Goal: Task Accomplishment & Management: Complete application form

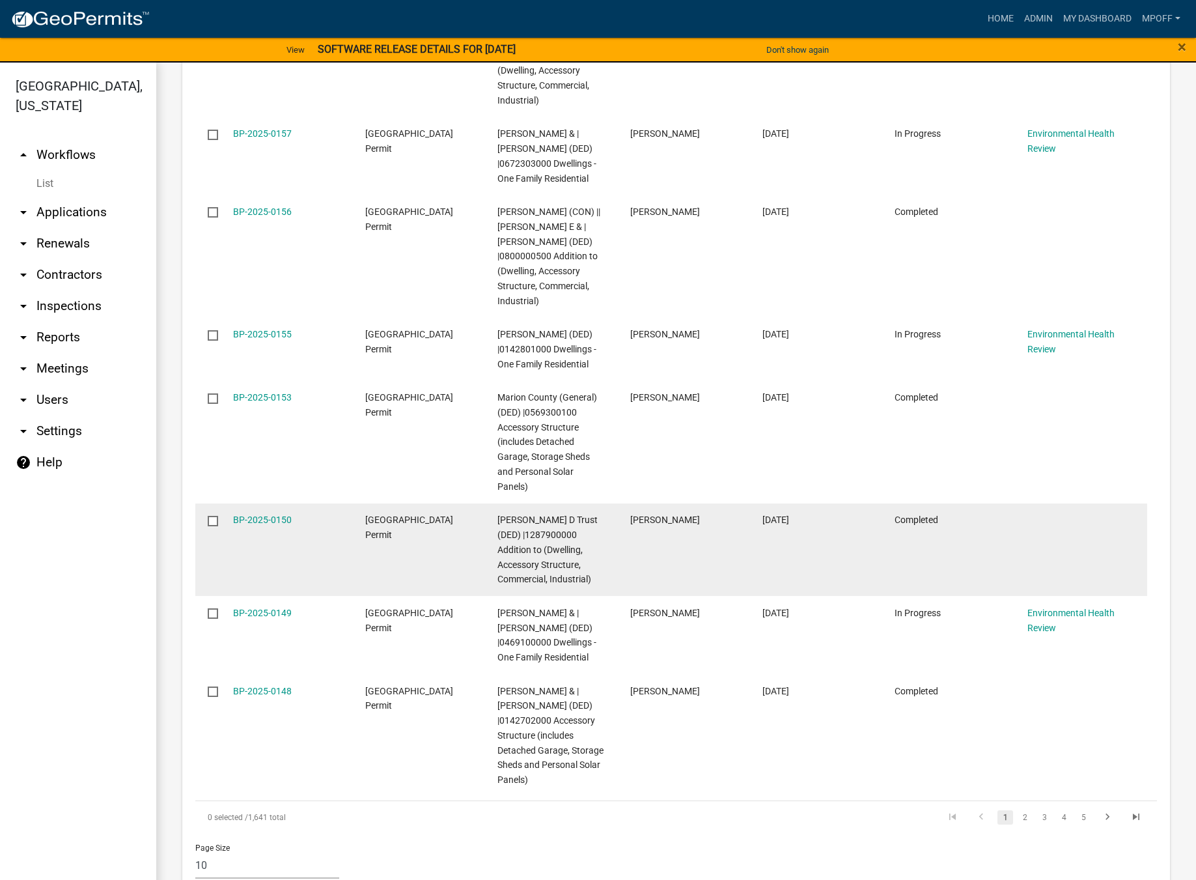
scroll to position [2066, 0]
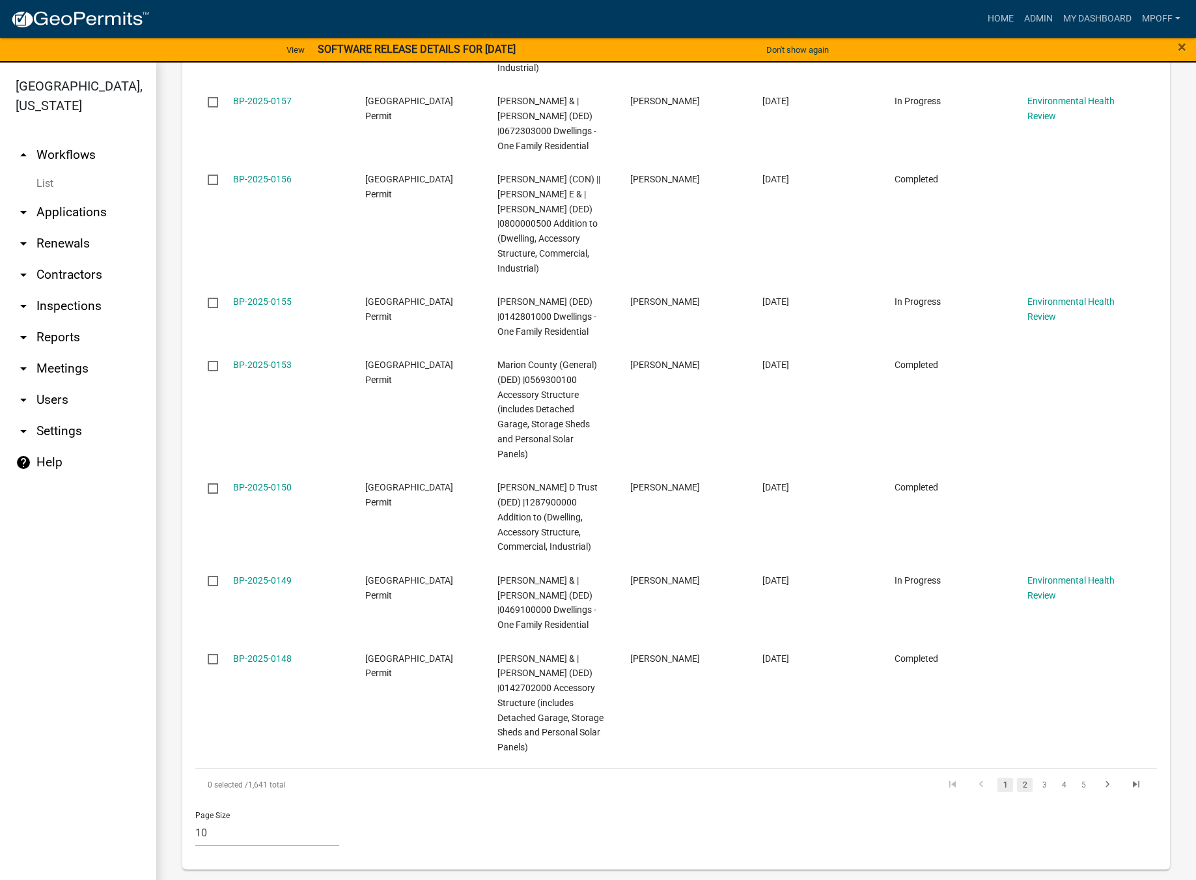
click at [1019, 784] on link "2" at bounding box center [1025, 785] width 16 height 14
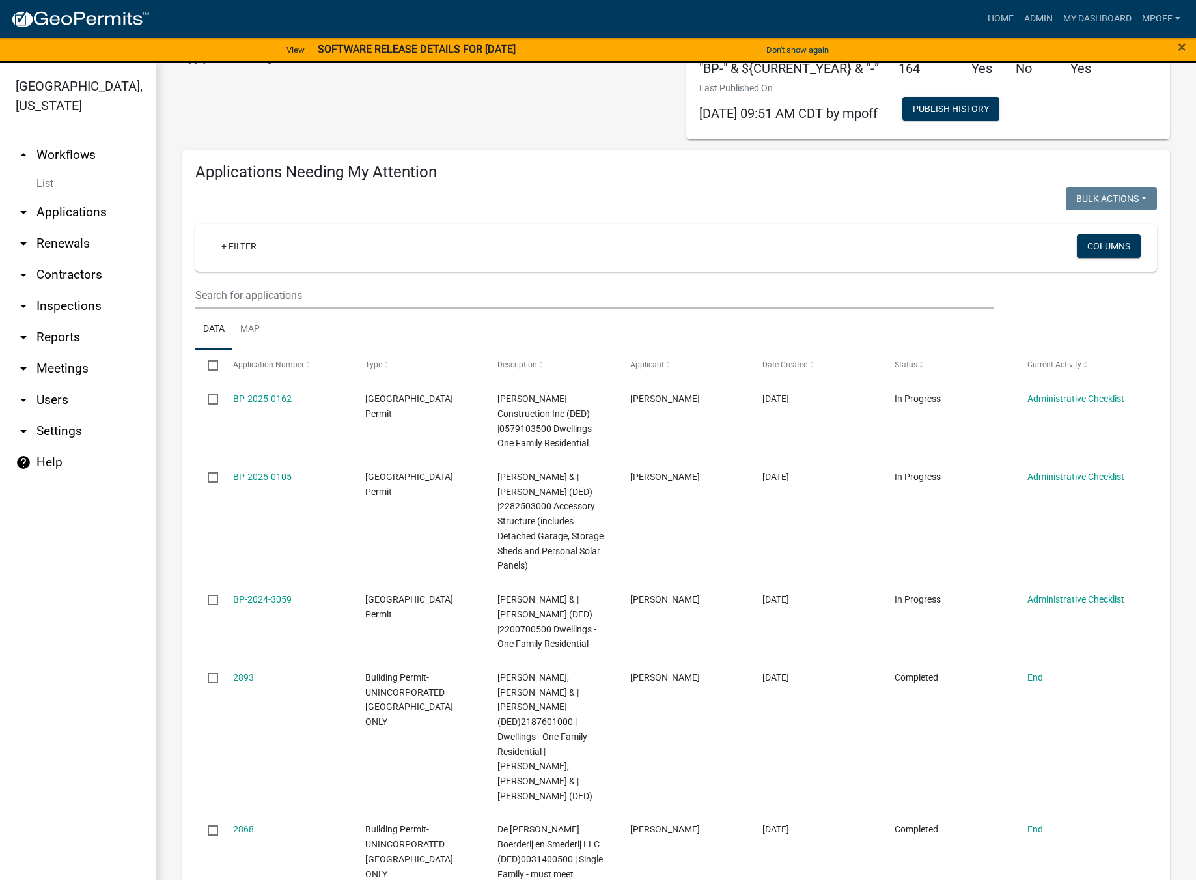
scroll to position [61, 0]
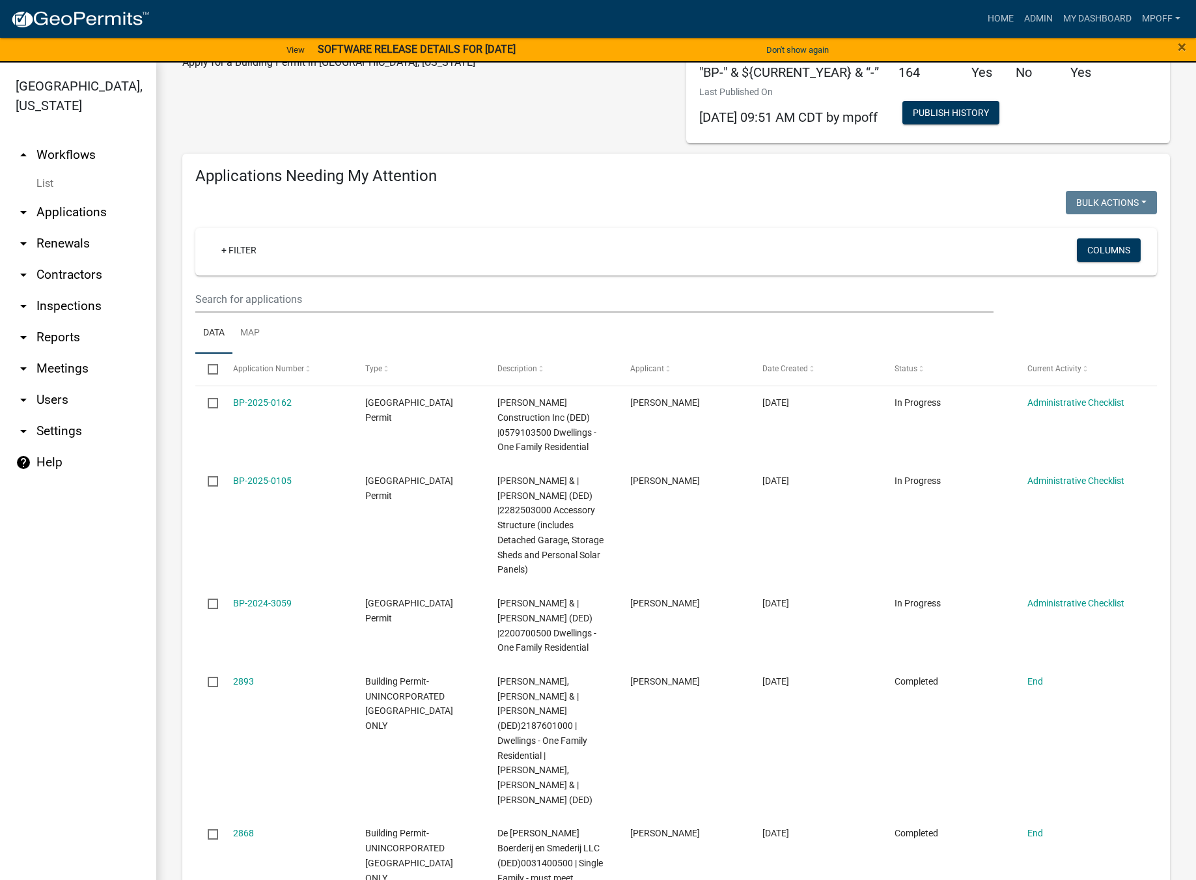
click at [50, 171] on link "List" at bounding box center [78, 184] width 156 height 26
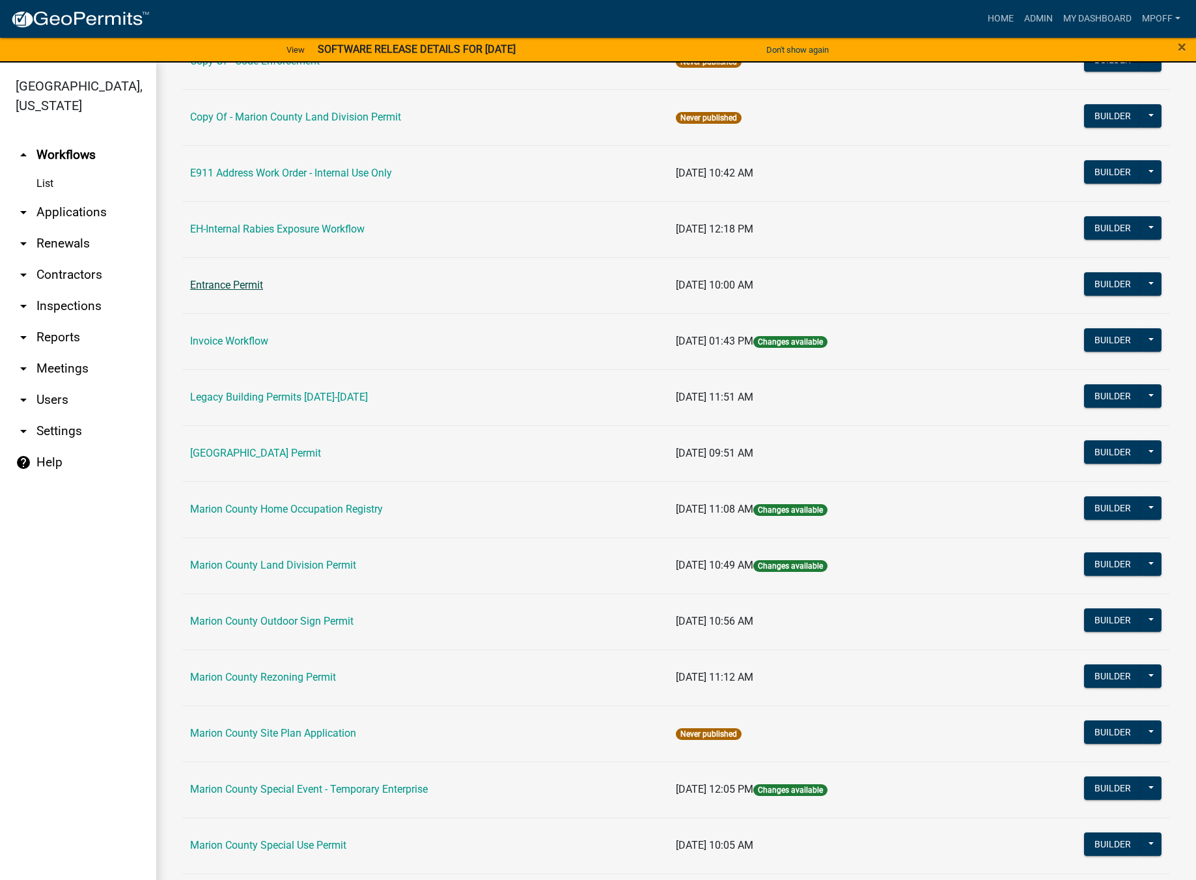
scroll to position [195, 0]
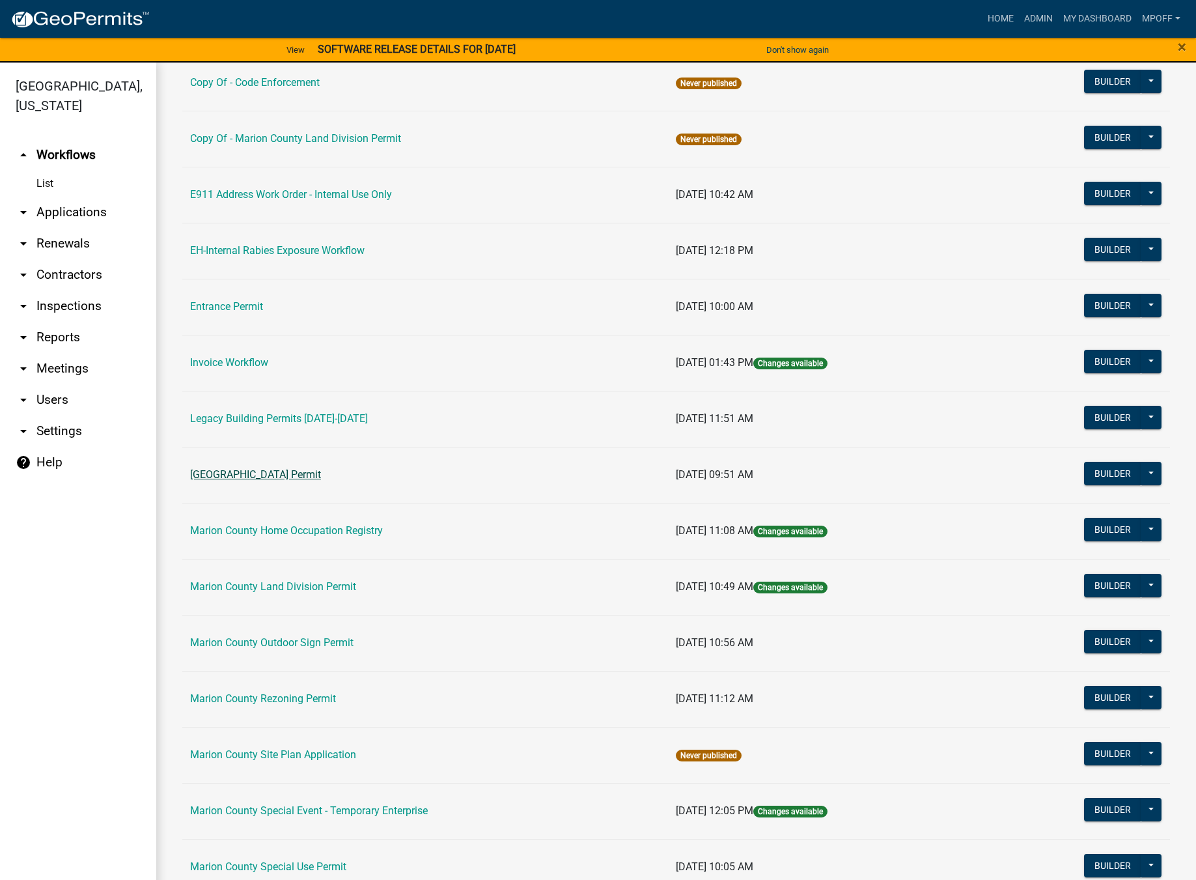
click at [227, 479] on link "[GEOGRAPHIC_DATA] Permit" at bounding box center [255, 474] width 131 height 12
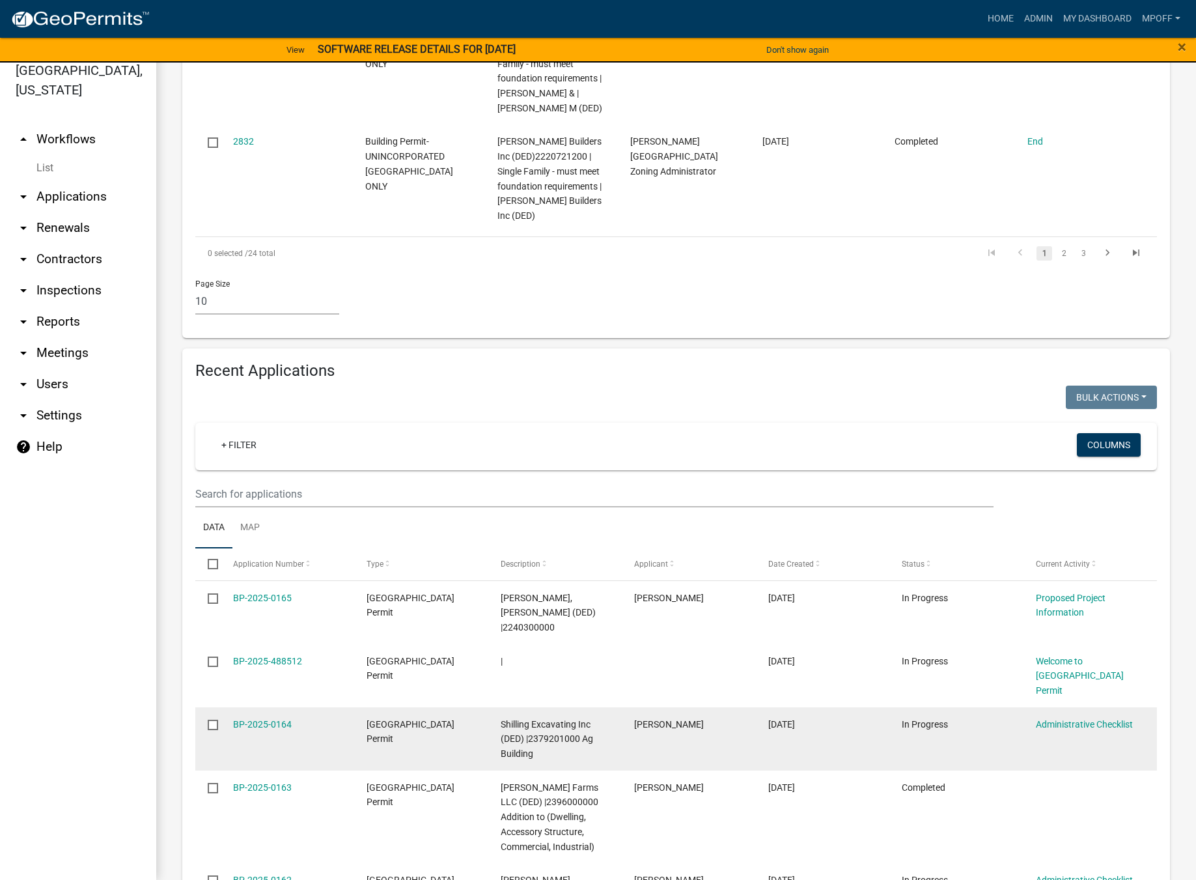
scroll to position [1238, 0]
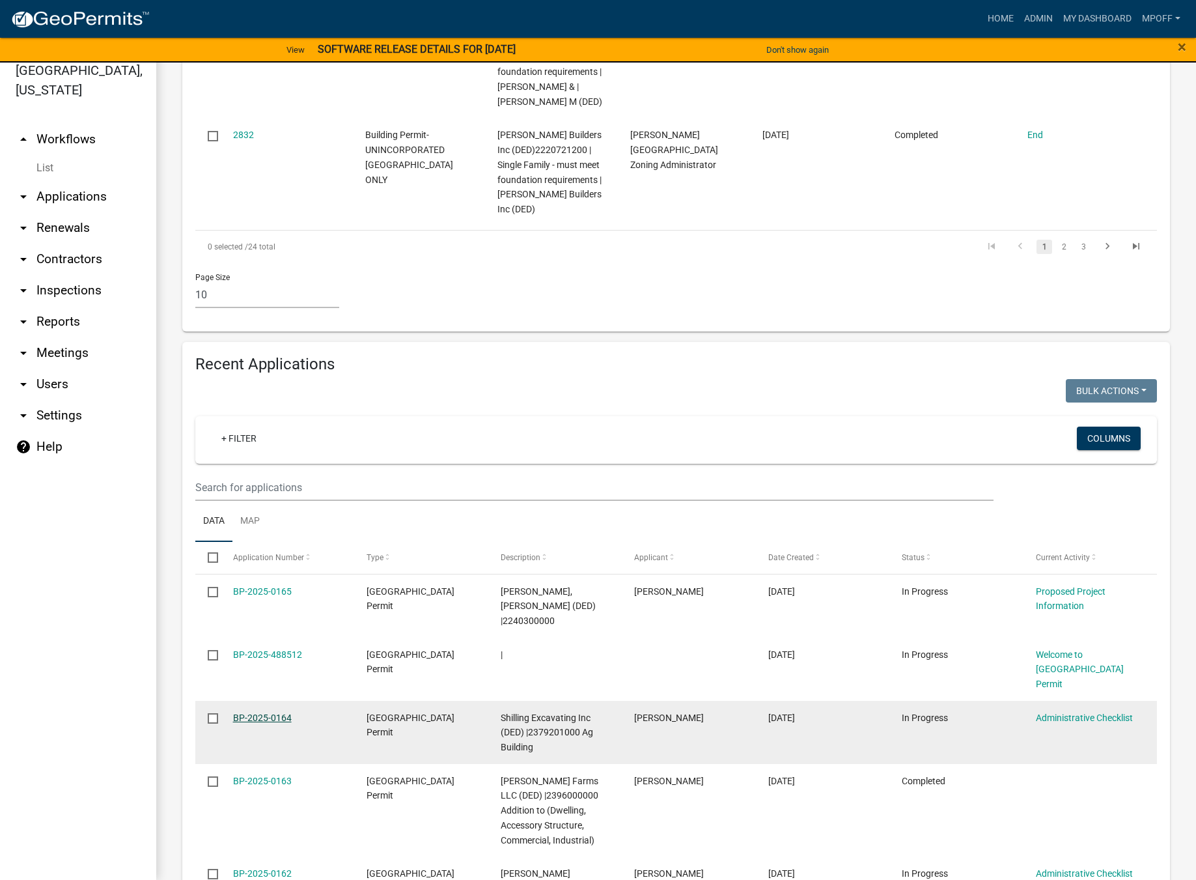
click at [252, 713] on link "BP-2025-0164" at bounding box center [262, 718] width 59 height 10
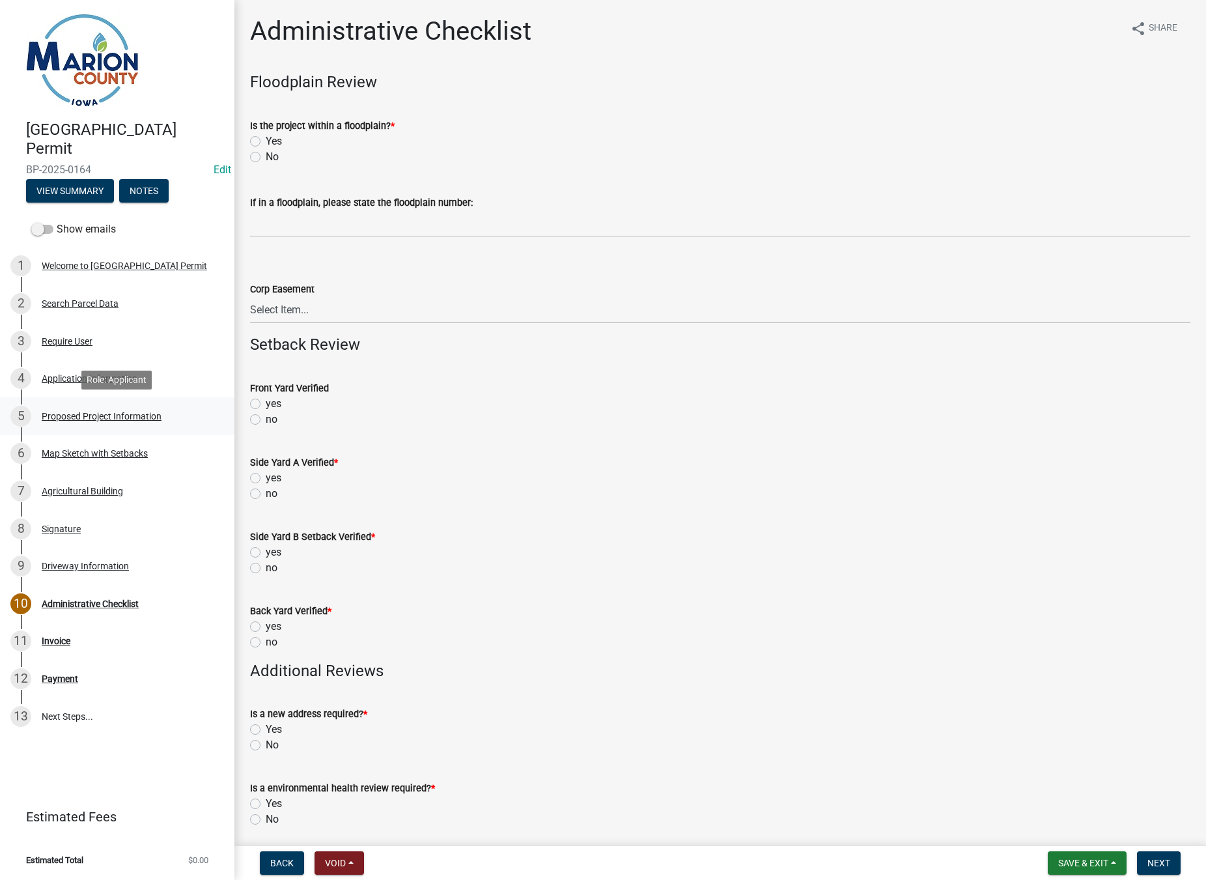
click at [97, 412] on div "Proposed Project Information" at bounding box center [102, 416] width 120 height 9
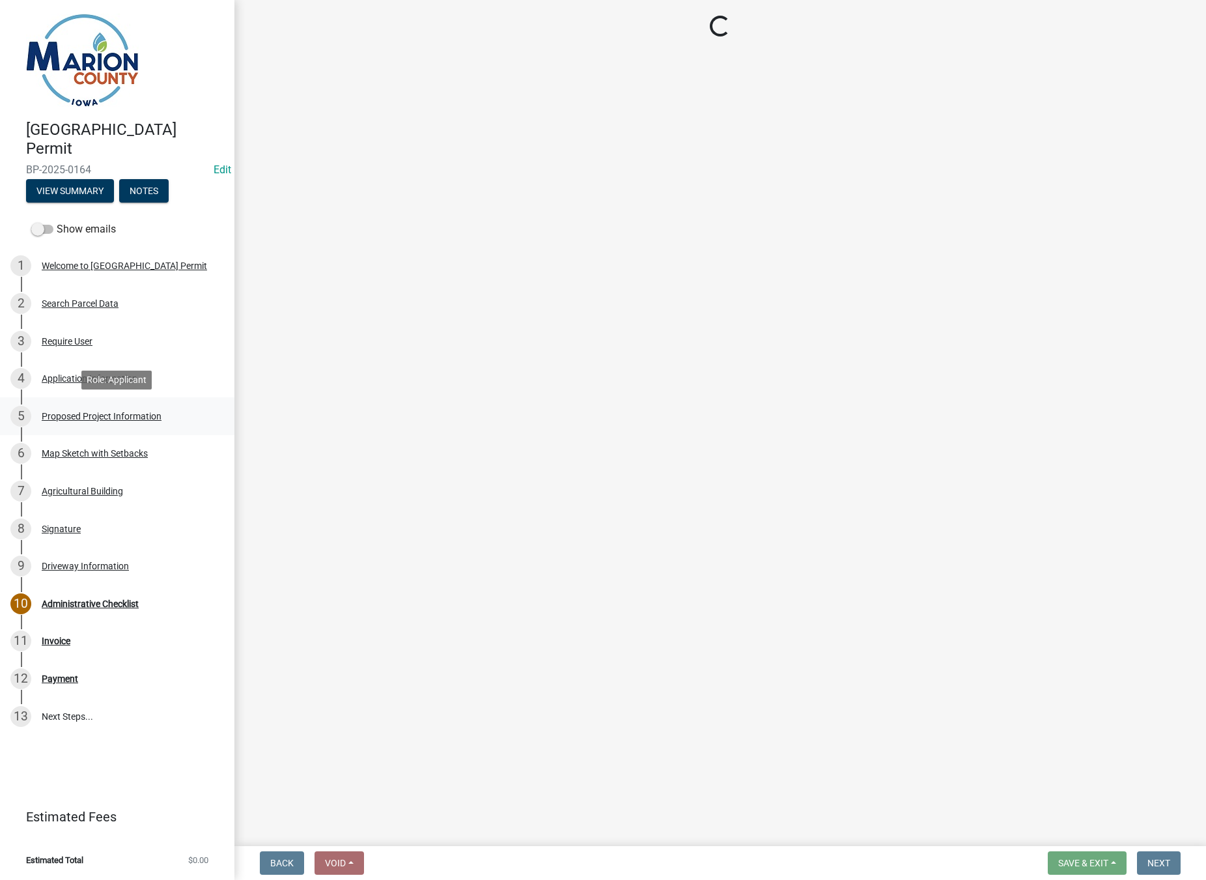
select select "fd713e42-9fa4-4e92-8662-fa539ec4b1a2"
select select "7ee9b347-9d60-4880-bc15-13e3f262939b"
select select "c01c0ffe-a9ad-46ba-80d8-07ee8e46f3b2"
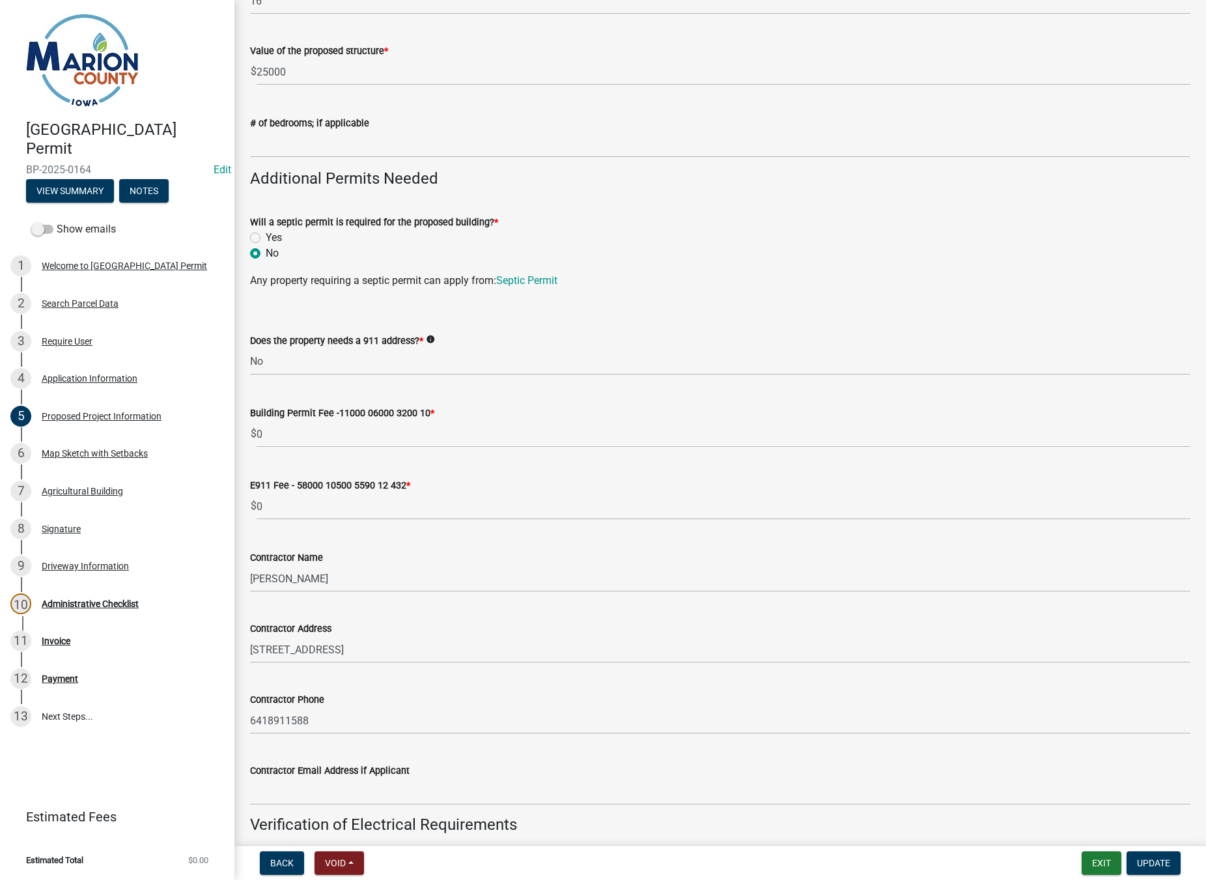
scroll to position [456, 0]
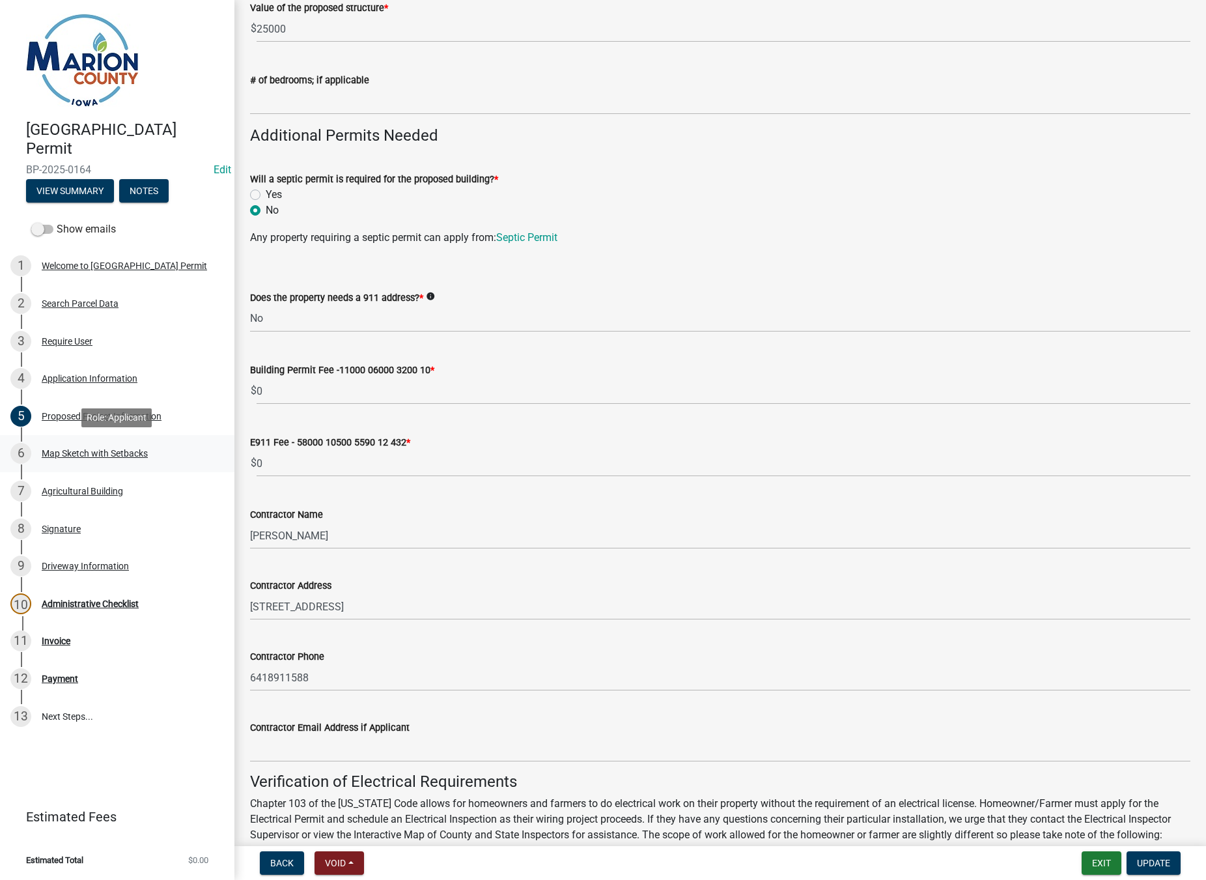
click at [79, 449] on div "Map Sketch with Setbacks" at bounding box center [95, 453] width 106 height 9
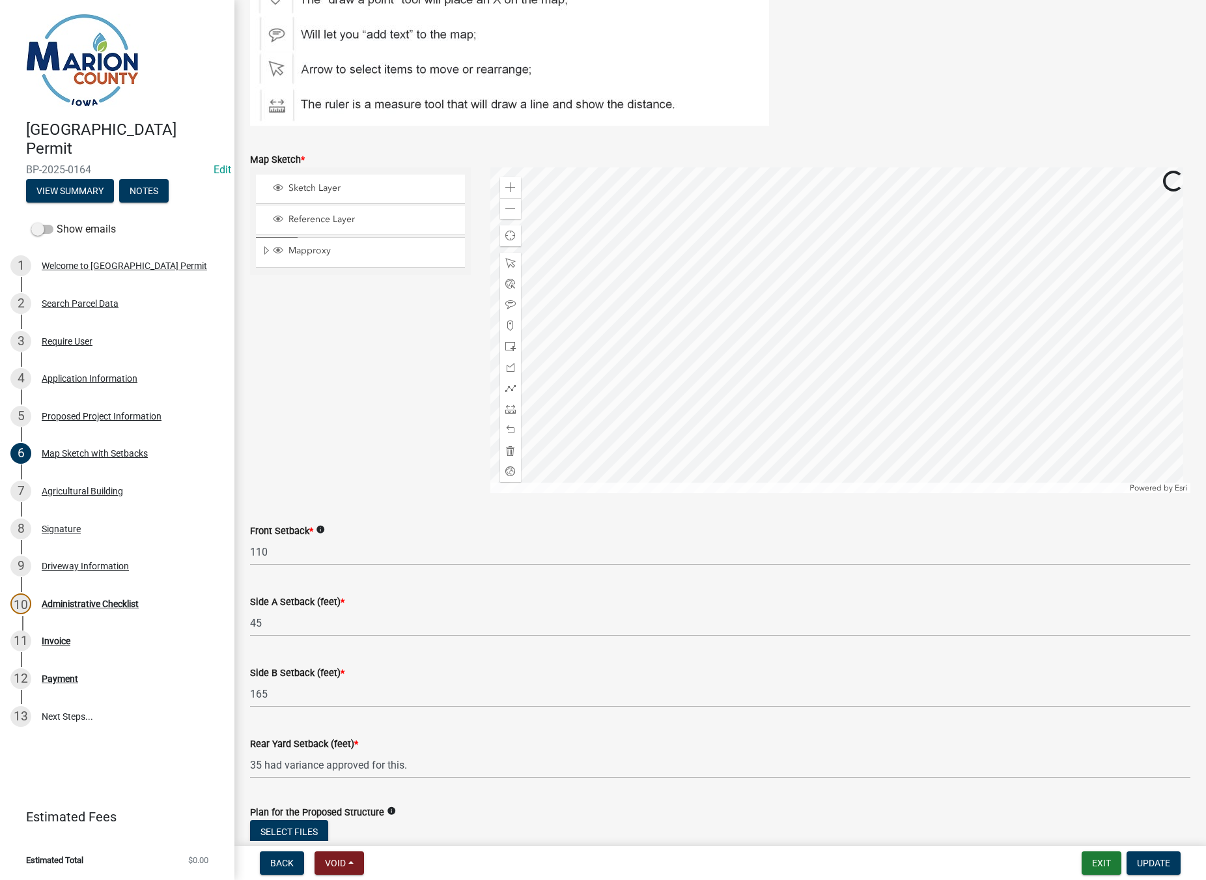
scroll to position [195, 0]
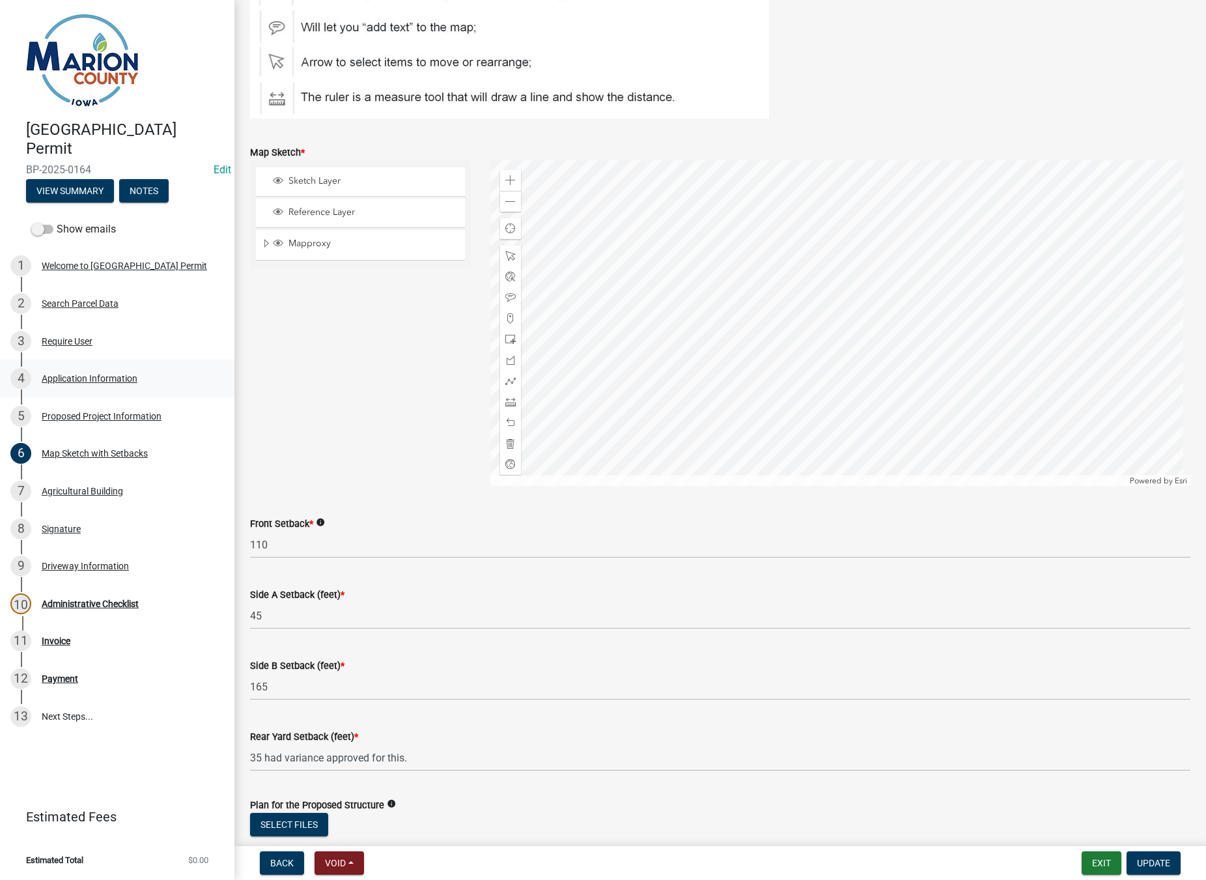
click at [99, 380] on div "Application Information" at bounding box center [90, 378] width 96 height 9
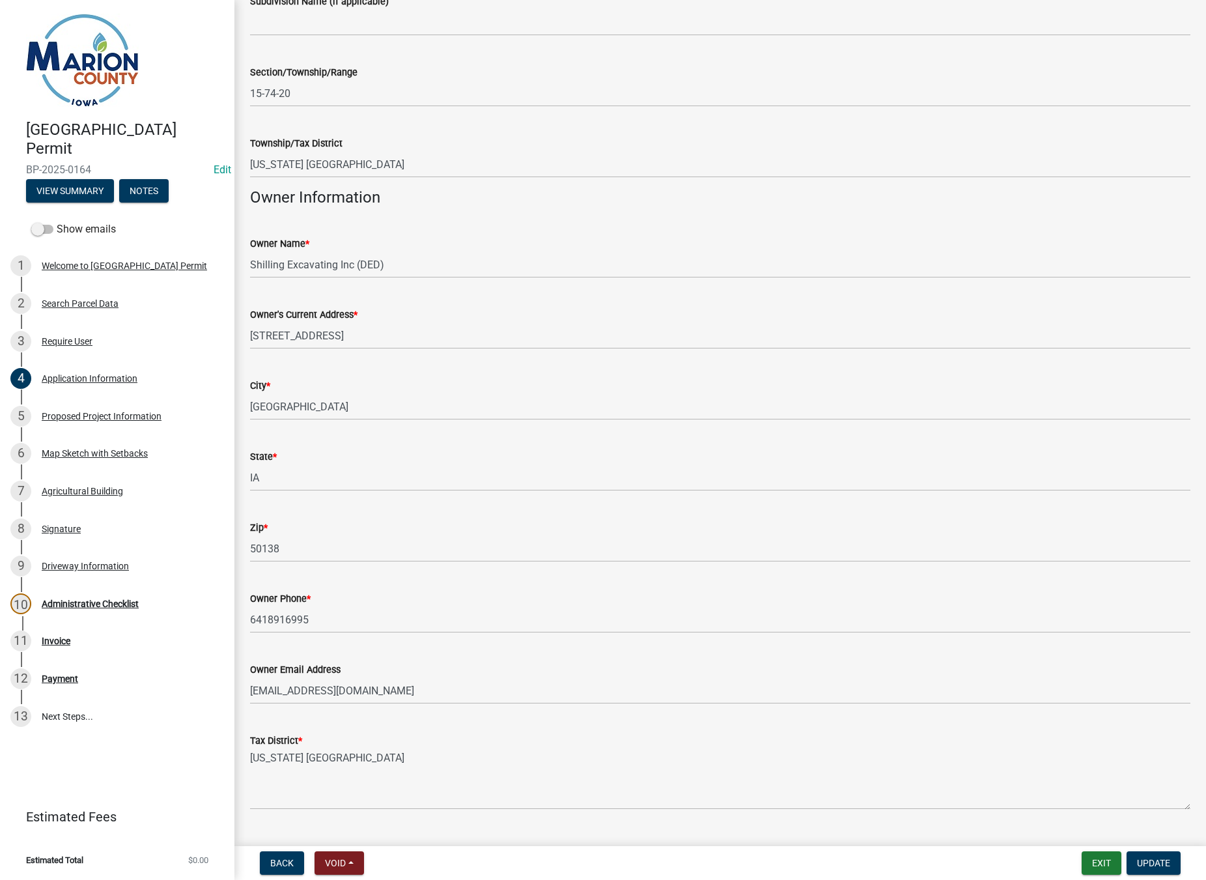
scroll to position [456, 0]
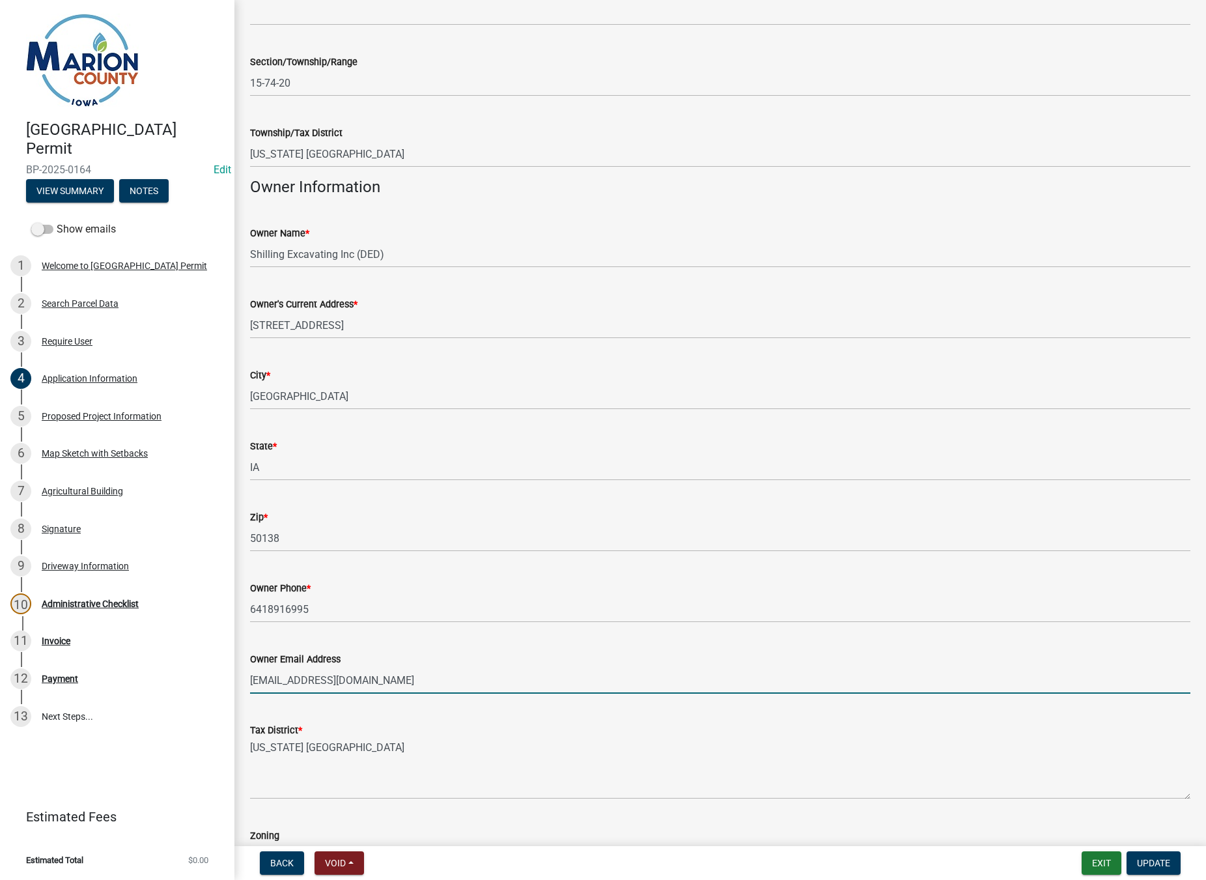
drag, startPoint x: 419, startPoint y: 677, endPoint x: 251, endPoint y: 673, distance: 167.5
click at [249, 673] on div "Owner Email Address [EMAIL_ADDRESS][DOMAIN_NAME]" at bounding box center [720, 663] width 960 height 61
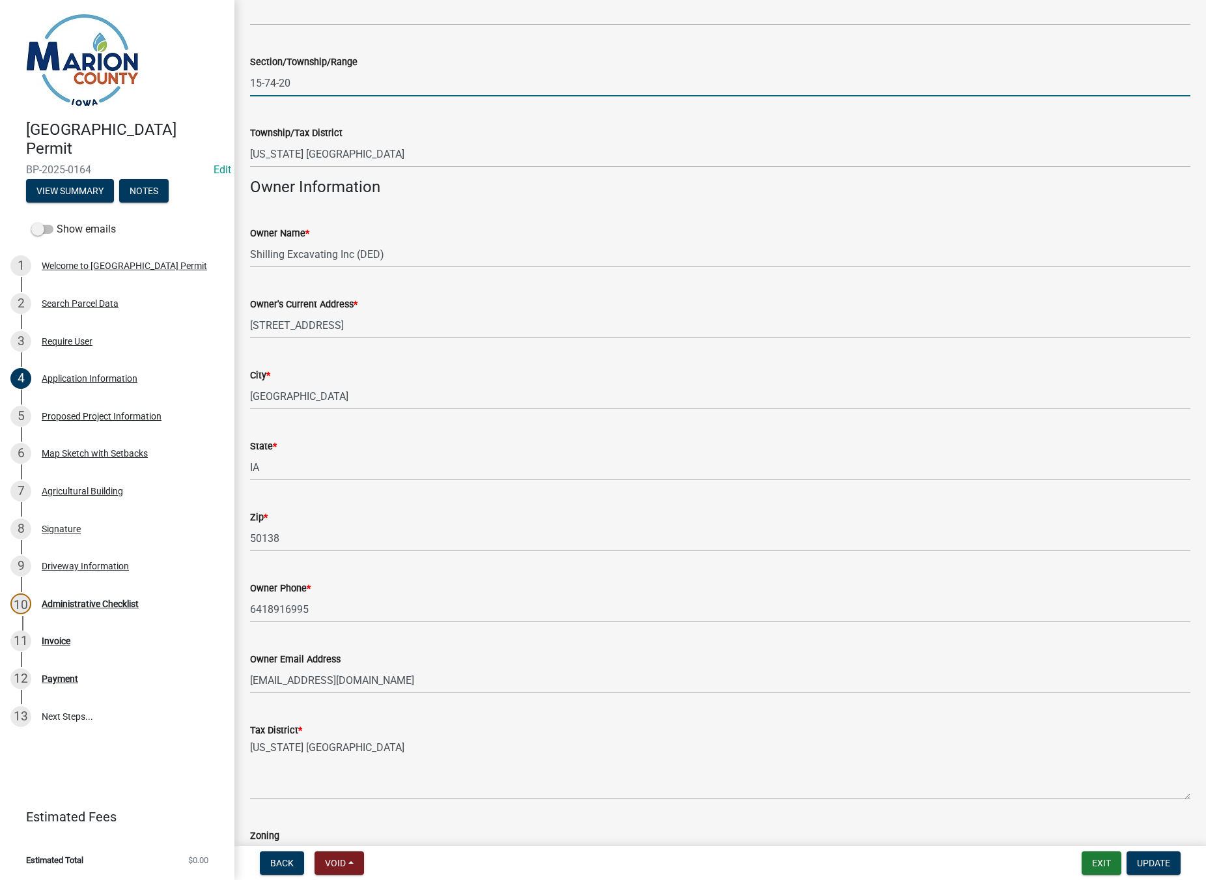
click at [675, 77] on input "15-74-20" at bounding box center [720, 83] width 941 height 27
click at [59, 606] on div "Administrative Checklist" at bounding box center [90, 603] width 97 height 9
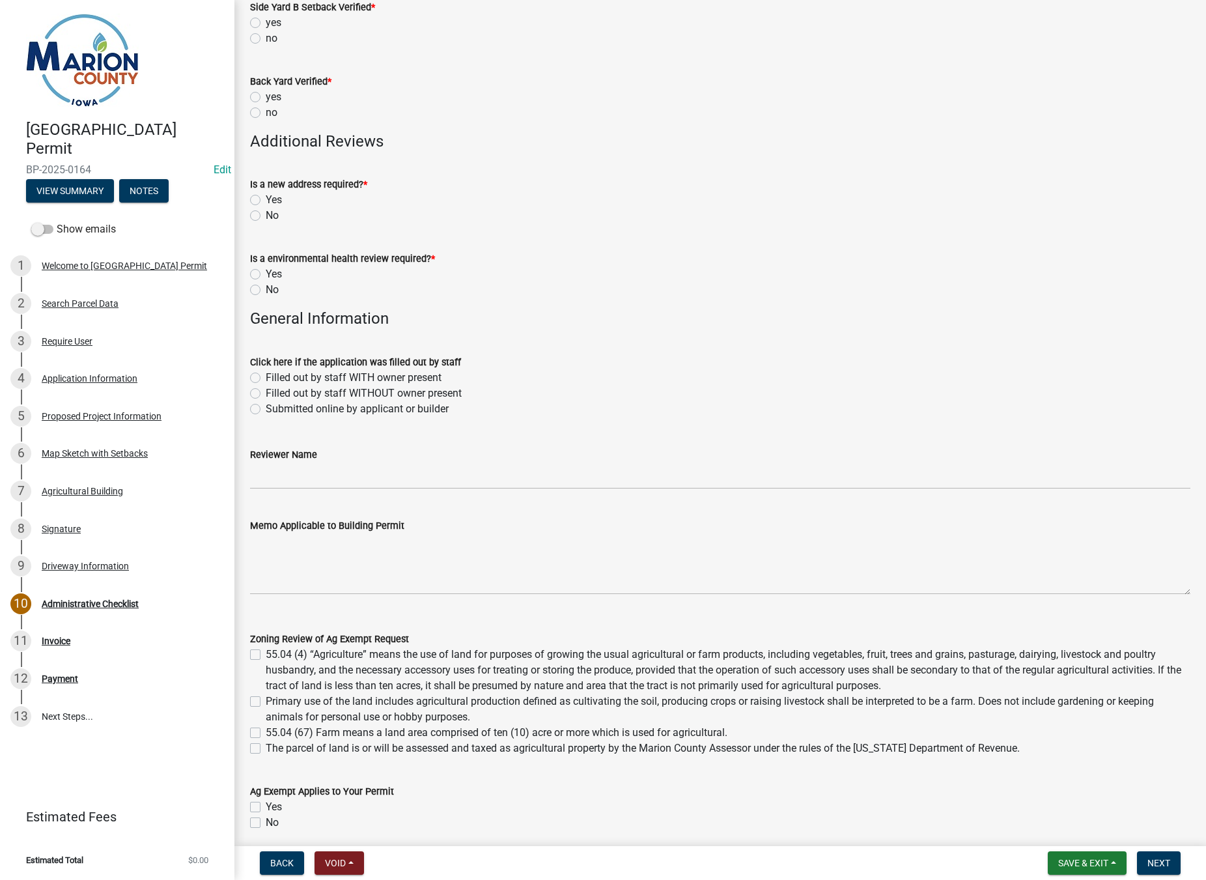
scroll to position [737, 0]
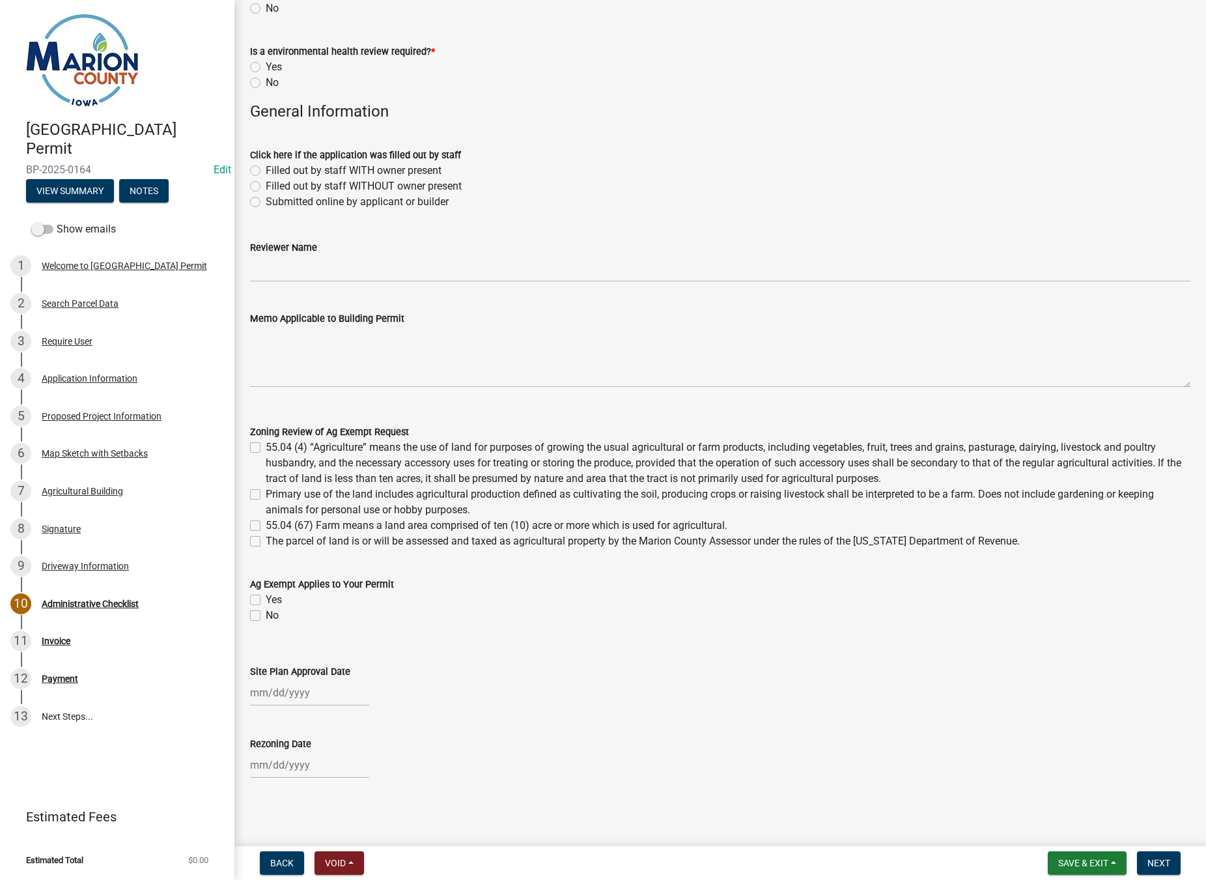
click at [304, 489] on label "Primary use of the land includes agricultural production defined as cultivating…" at bounding box center [728, 502] width 925 height 31
click at [274, 489] on input "Primary use of the land includes agricultural production defined as cultivating…" at bounding box center [270, 491] width 8 height 8
checkbox input "true"
checkbox input "false"
checkbox input "true"
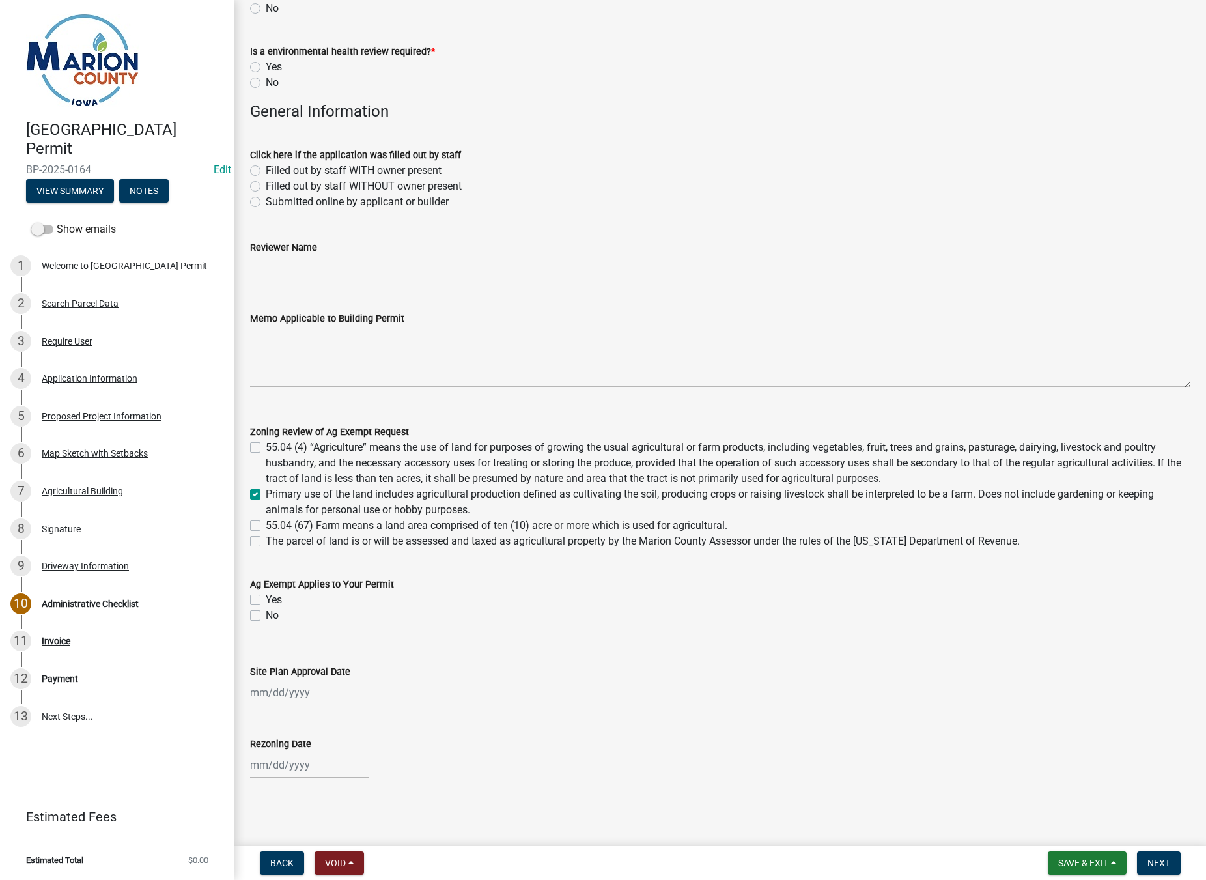
checkbox input "false"
click at [266, 495] on label "Primary use of the land includes agricultural production defined as cultivating…" at bounding box center [728, 502] width 925 height 31
click at [266, 495] on input "Primary use of the land includes agricultural production defined as cultivating…" at bounding box center [270, 491] width 8 height 8
checkbox input "false"
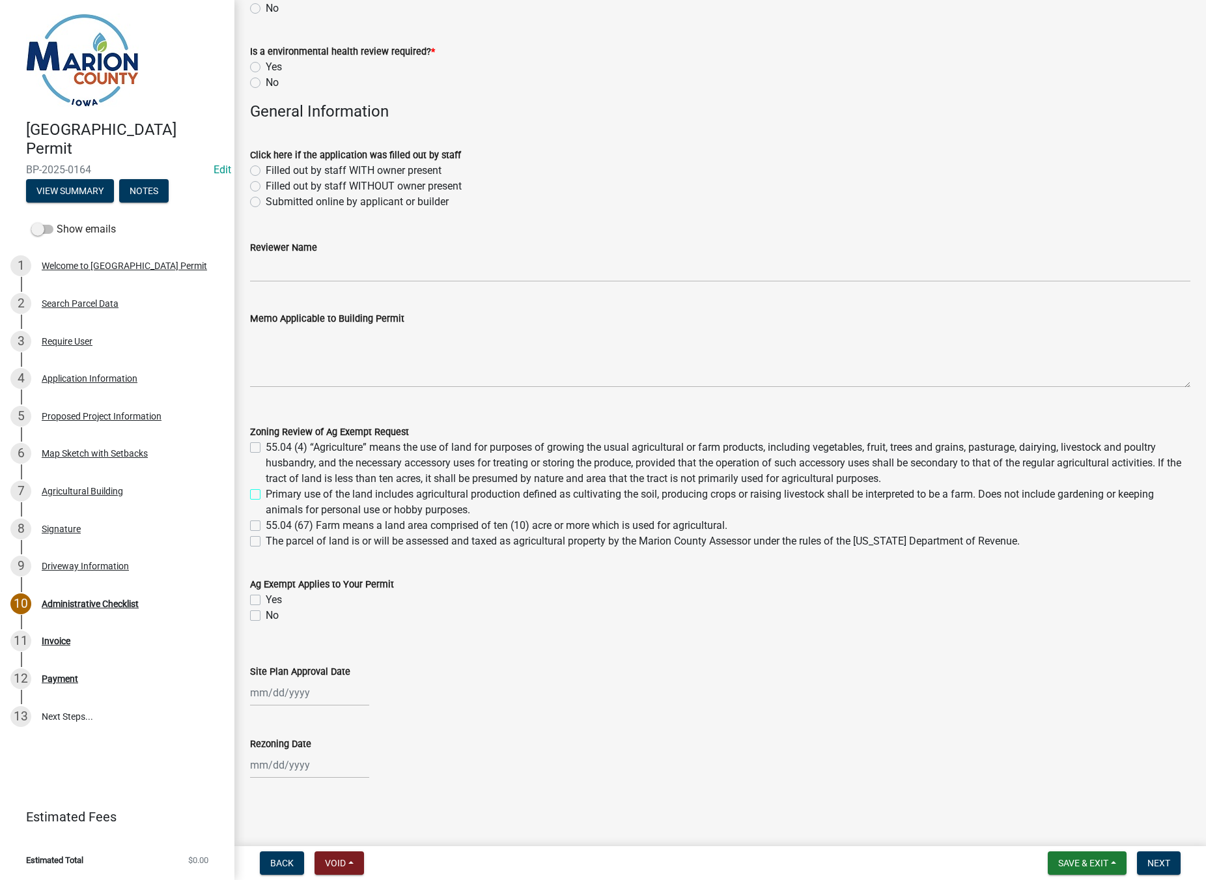
checkbox input "false"
click at [1117, 864] on button "Save & Exit" at bounding box center [1087, 862] width 79 height 23
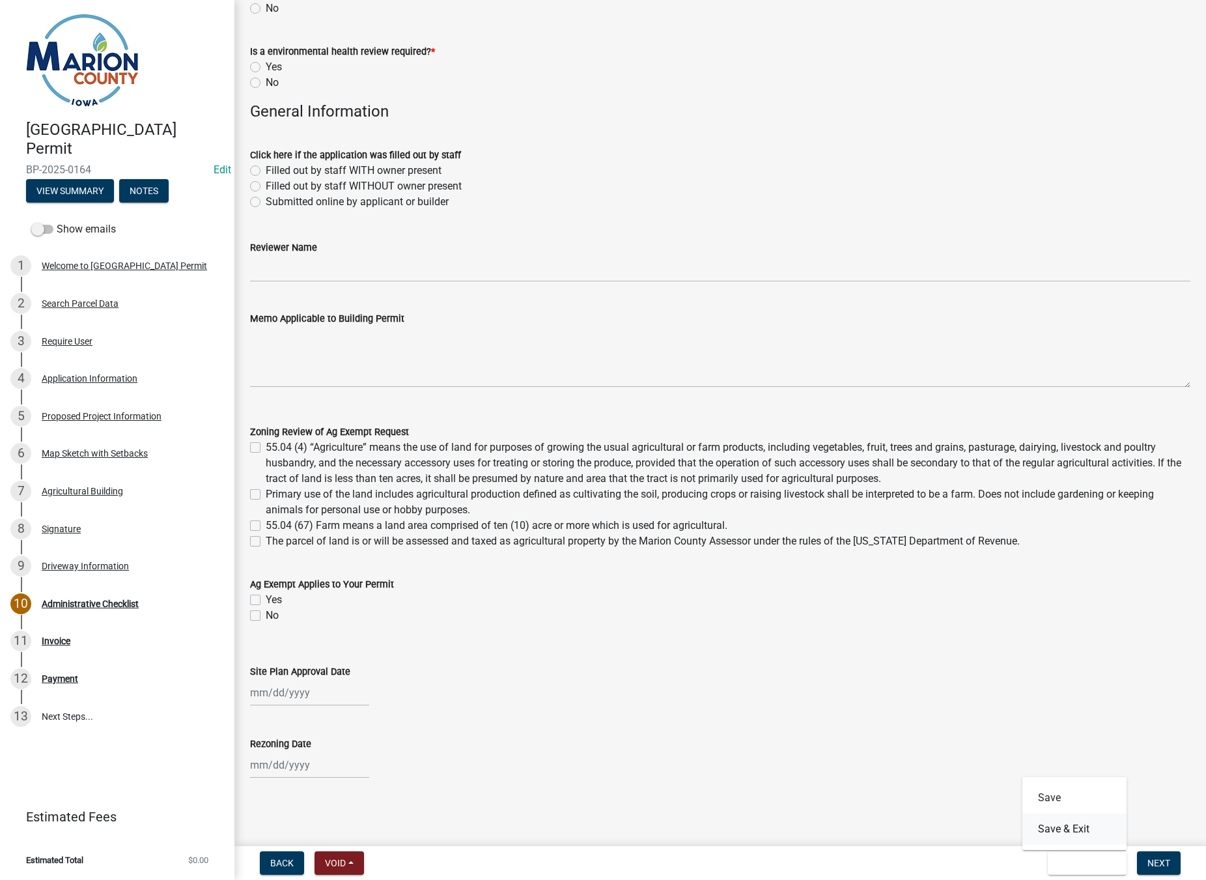
click at [1068, 830] on button "Save & Exit" at bounding box center [1075, 828] width 104 height 31
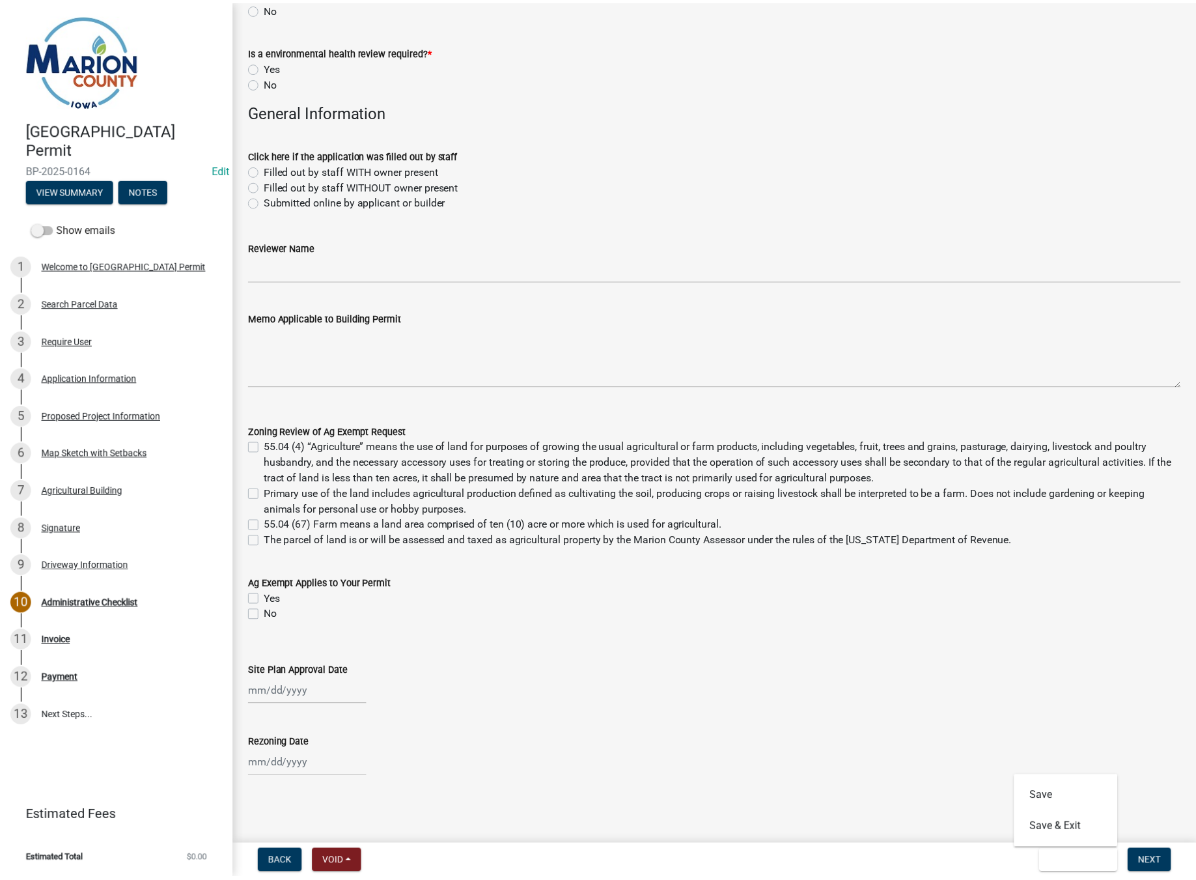
scroll to position [0, 0]
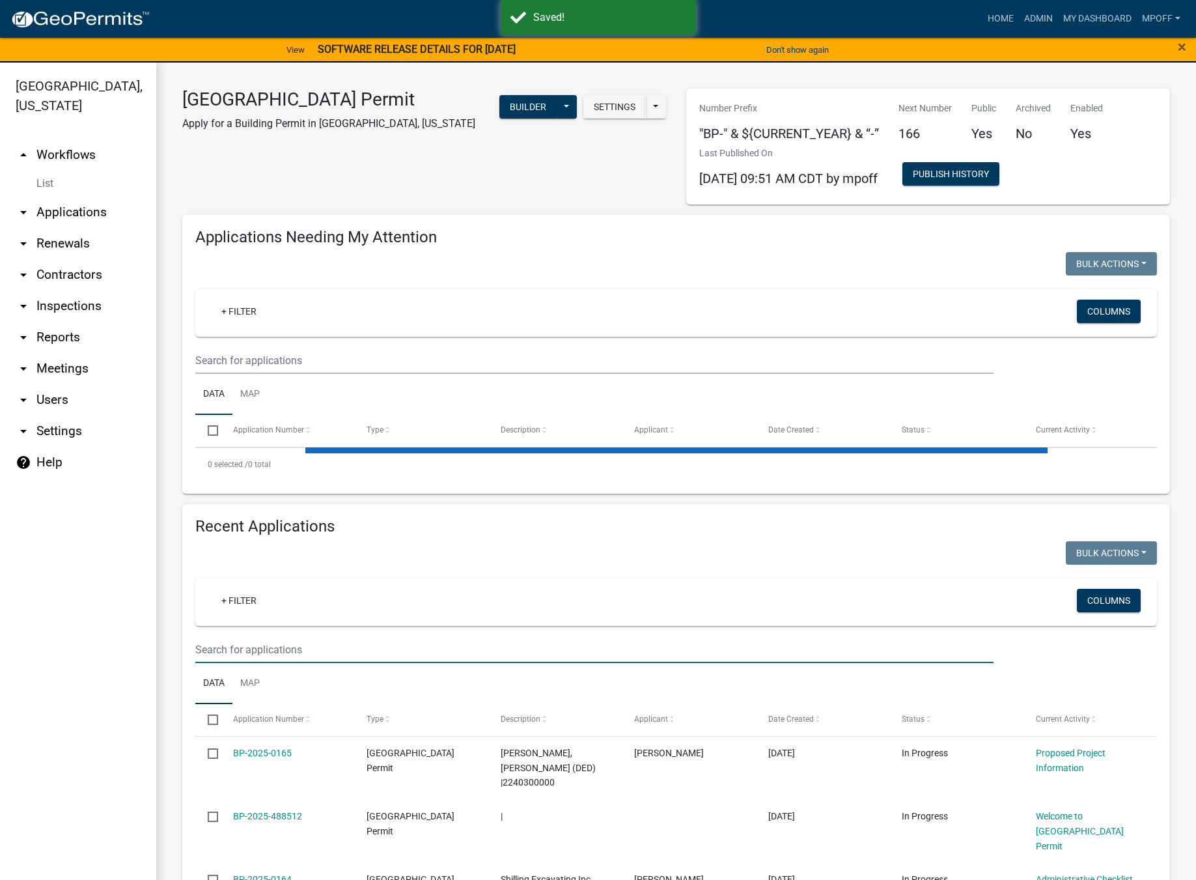
click at [262, 647] on input "text" at bounding box center [594, 649] width 799 height 27
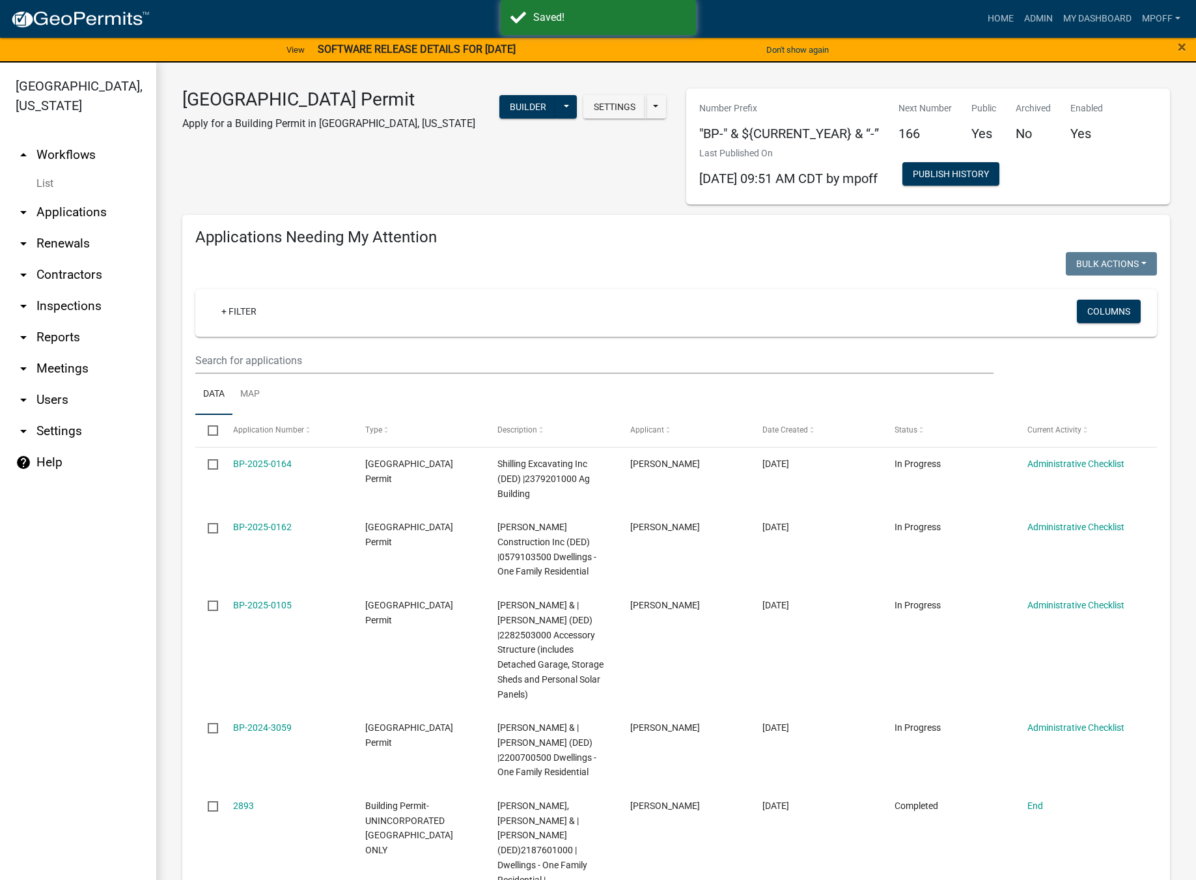
scroll to position [851, 0]
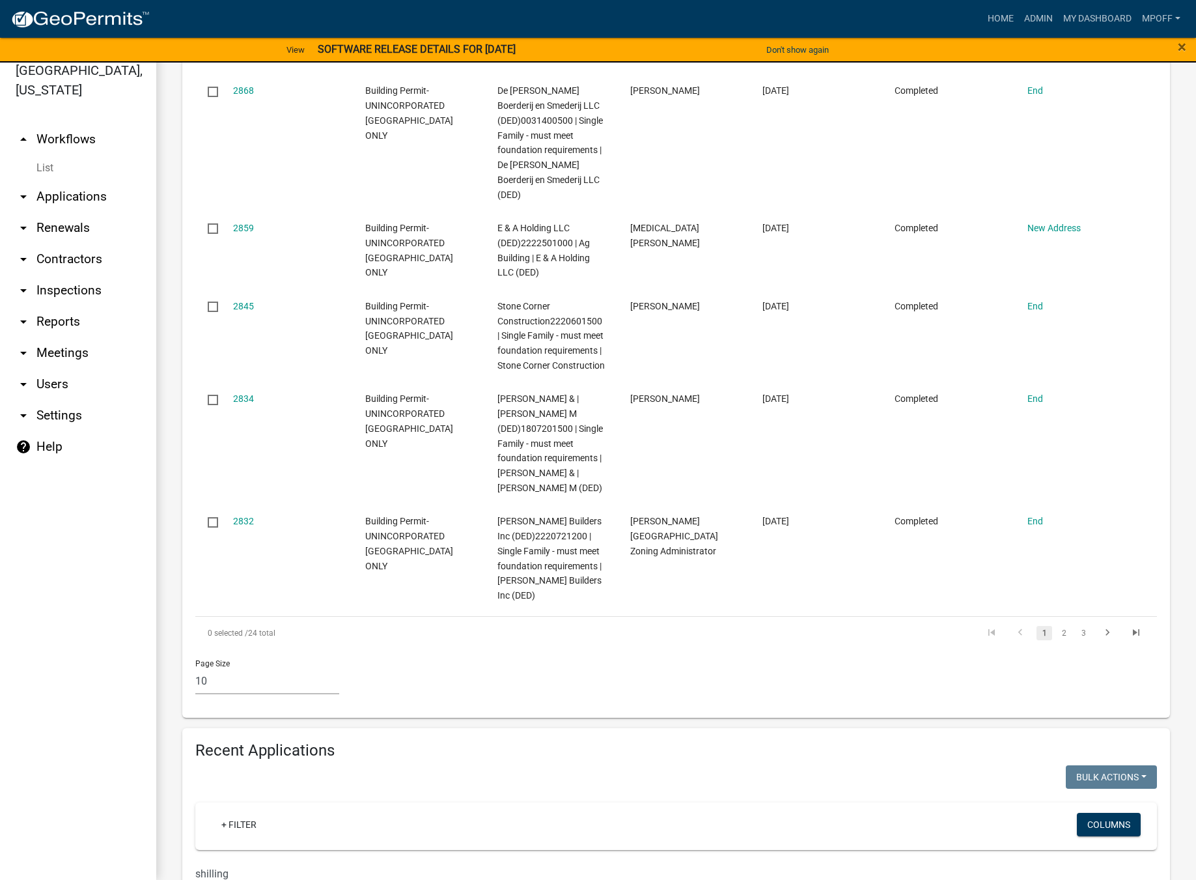
type input "shilling"
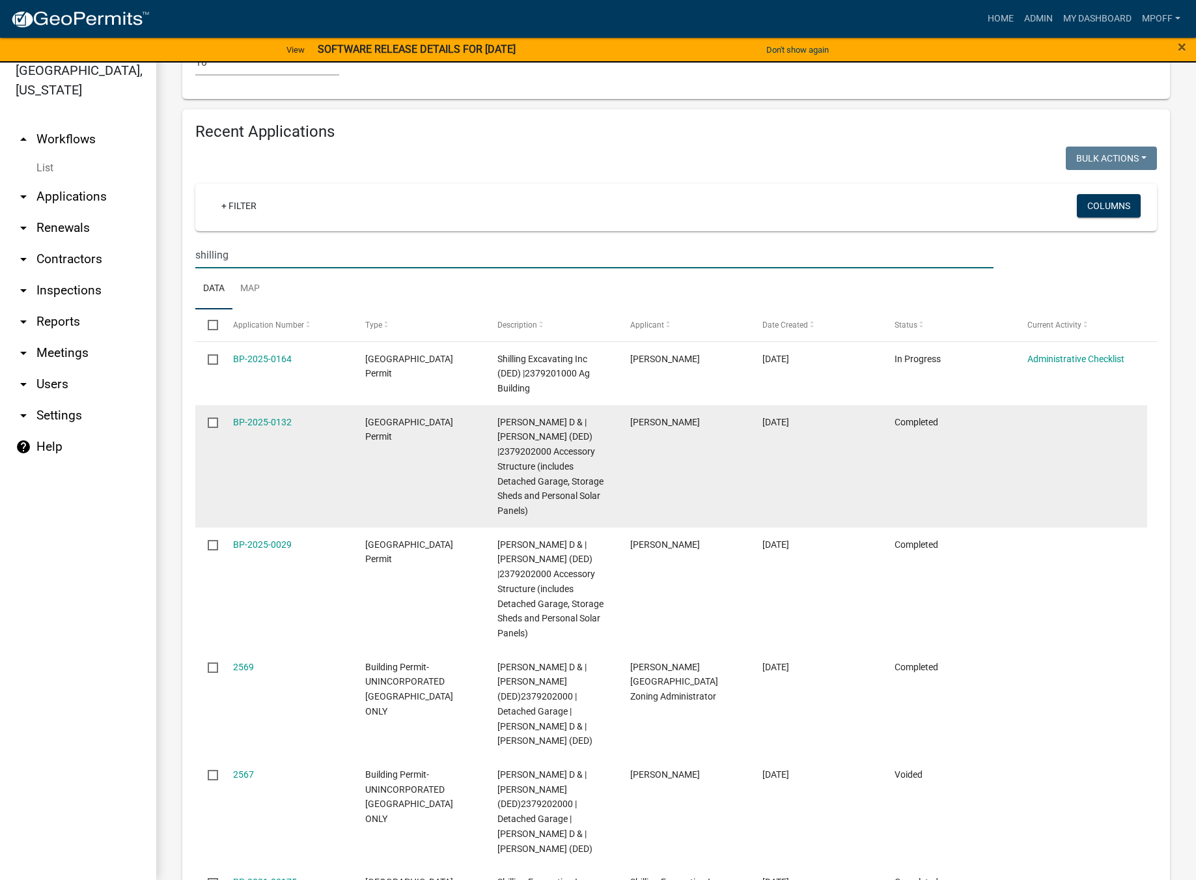
scroll to position [1633, 0]
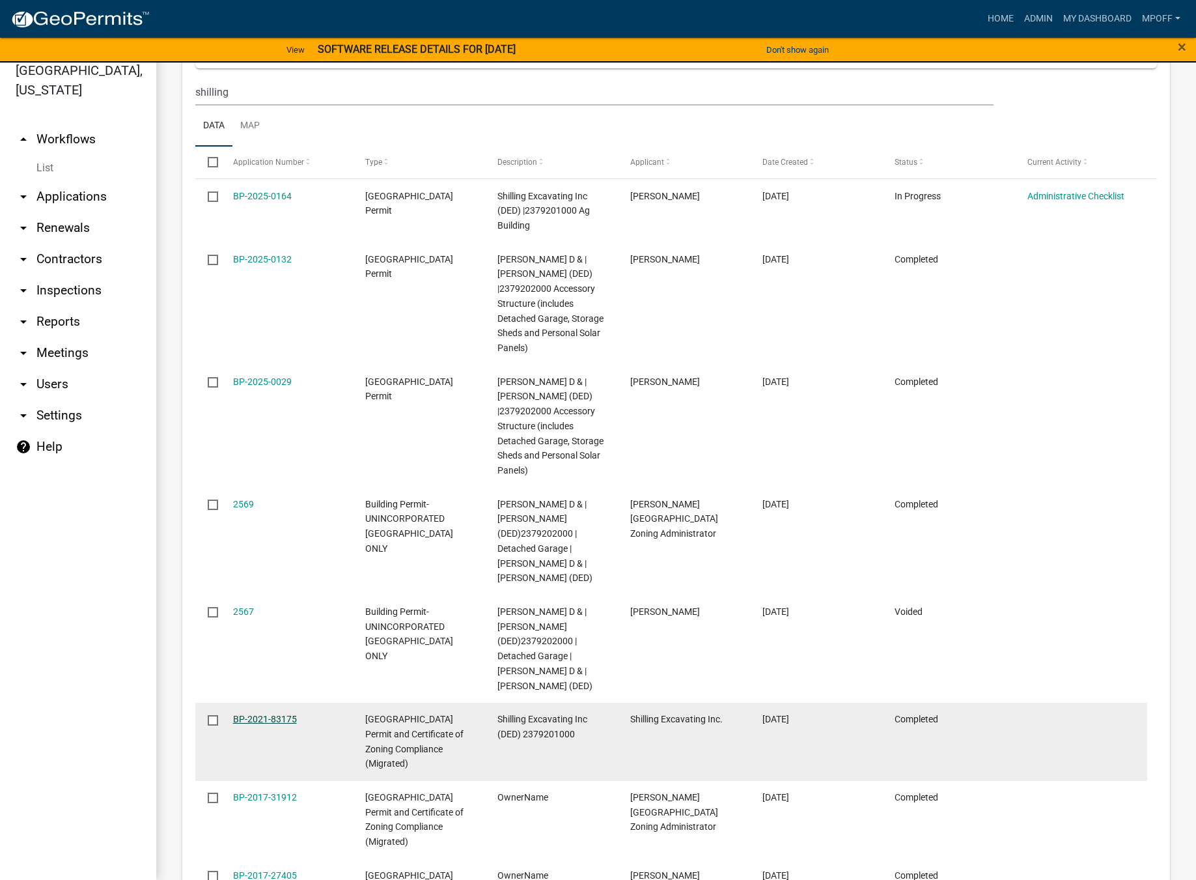
click at [248, 718] on link "BP-2021-83175" at bounding box center [265, 719] width 64 height 10
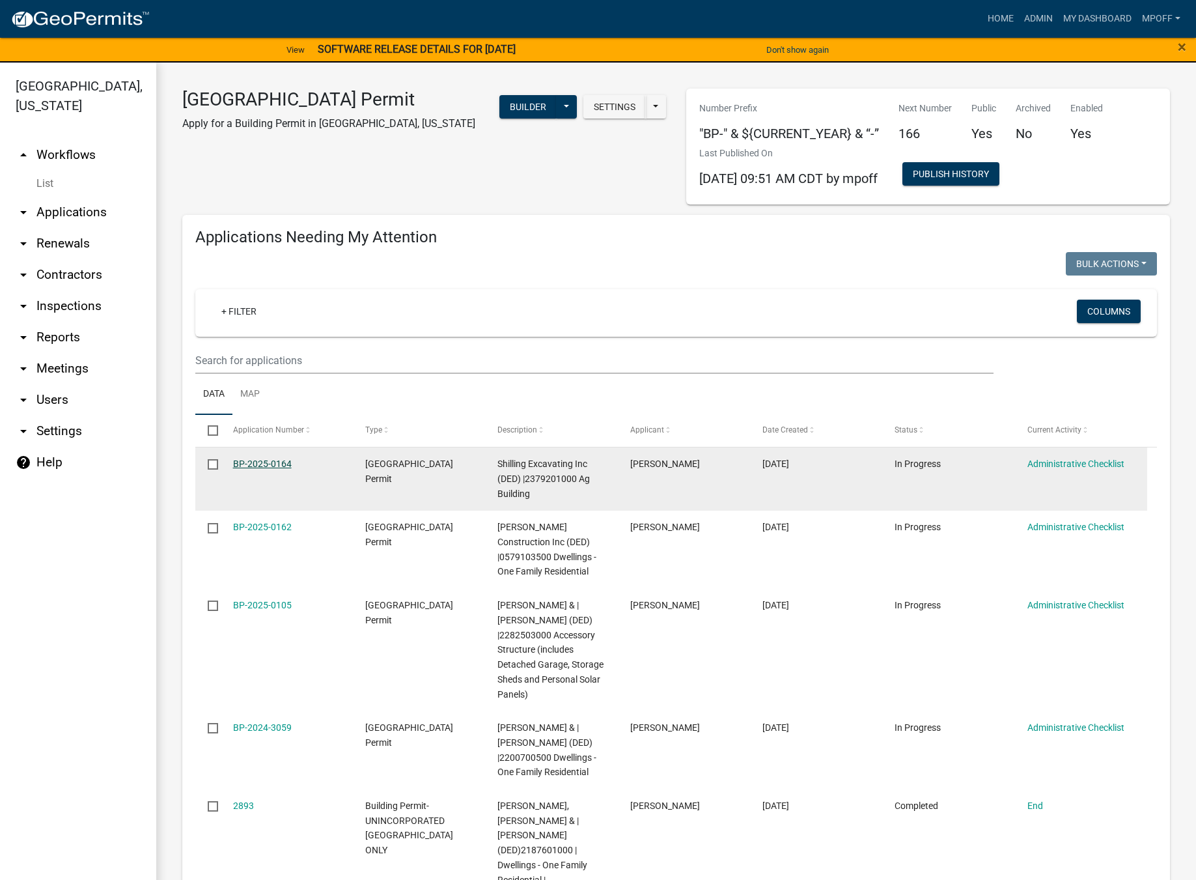
click at [254, 468] on link "BP-2025-0164" at bounding box center [262, 464] width 59 height 10
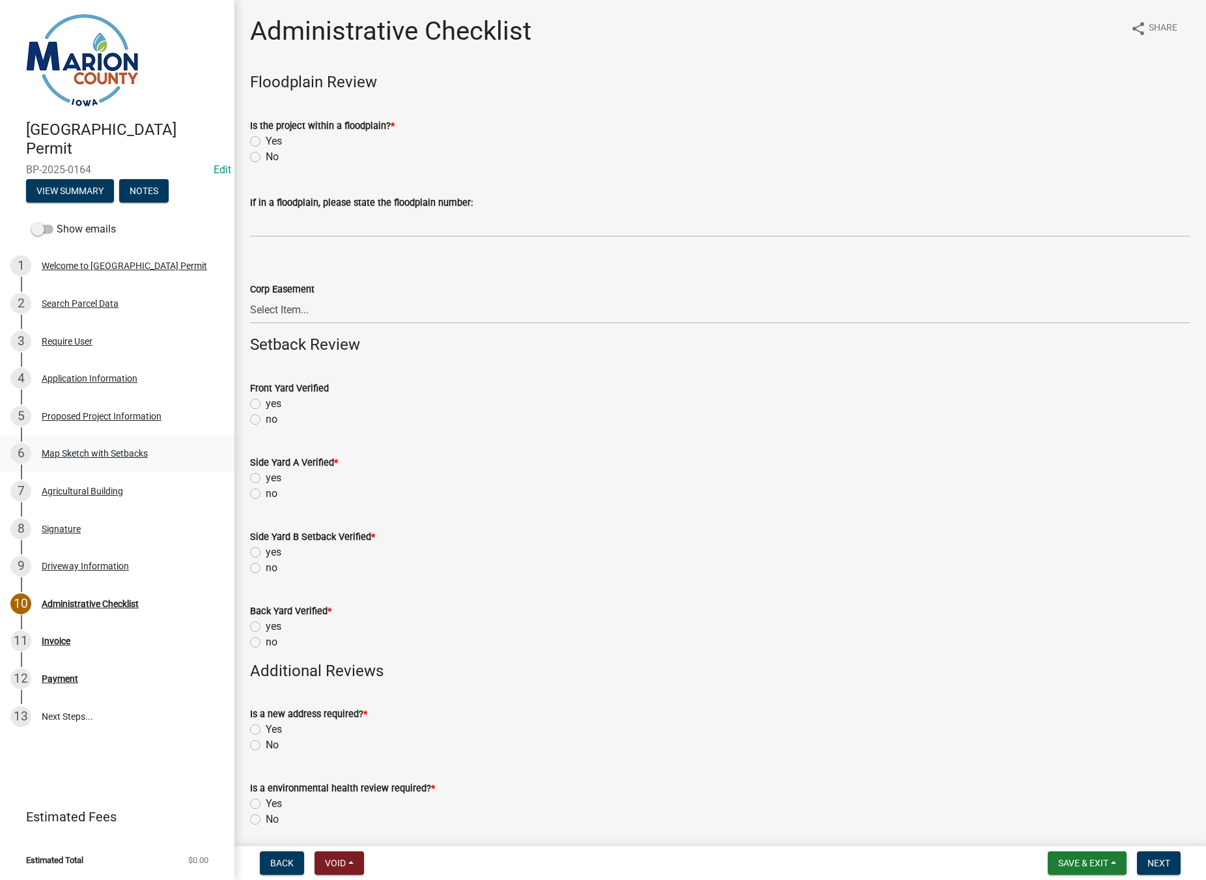
click at [75, 447] on div "6 Map Sketch with Setbacks" at bounding box center [111, 453] width 203 height 21
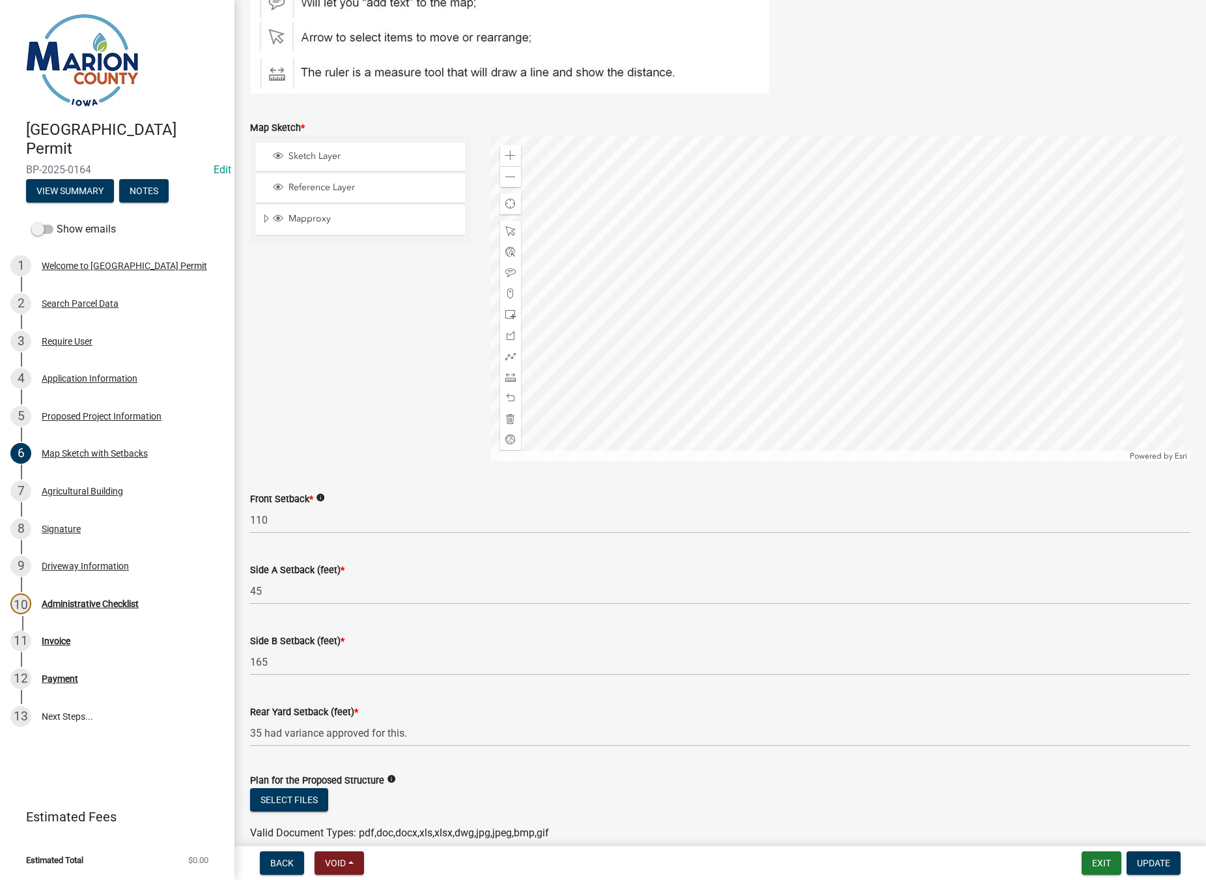
scroll to position [261, 0]
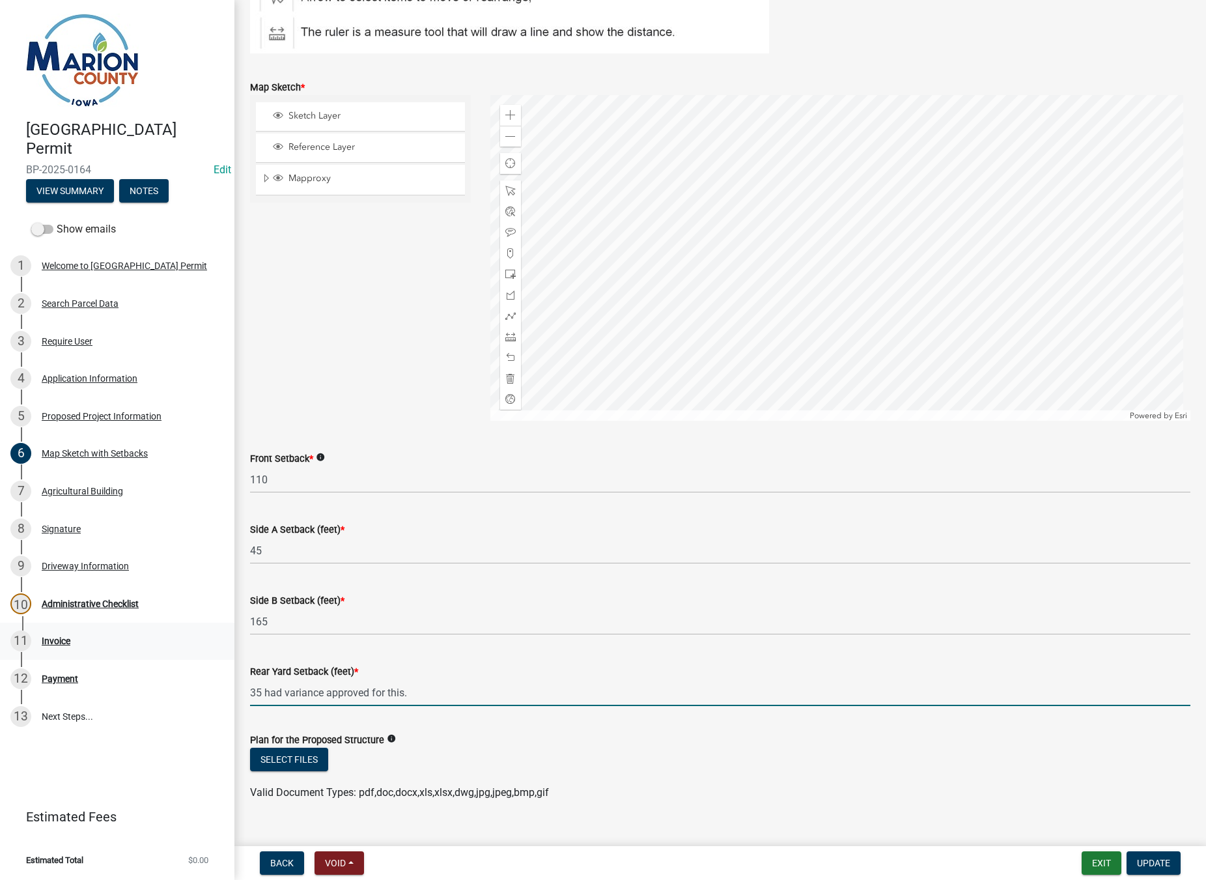
drag, startPoint x: 427, startPoint y: 686, endPoint x: 71, endPoint y: 658, distance: 356.7
click at [71, 658] on div "[GEOGRAPHIC_DATA] Permit BP-2025-0164 Edit View Summary Notes Show emails 1 Wel…" at bounding box center [603, 440] width 1206 height 880
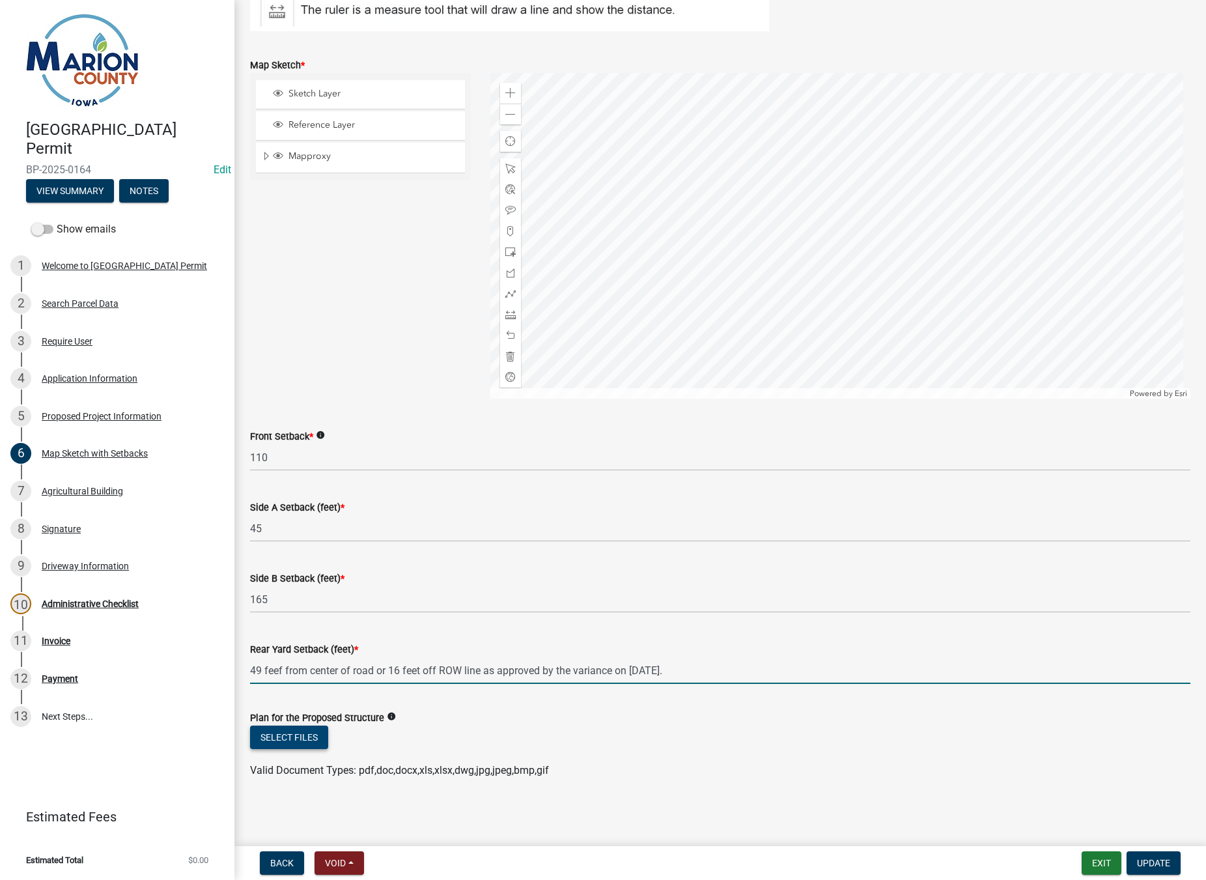
type input "49 feef from center of road or 16 feet off ROW line as approved by the variance…"
click at [283, 739] on button "Select files" at bounding box center [289, 737] width 78 height 23
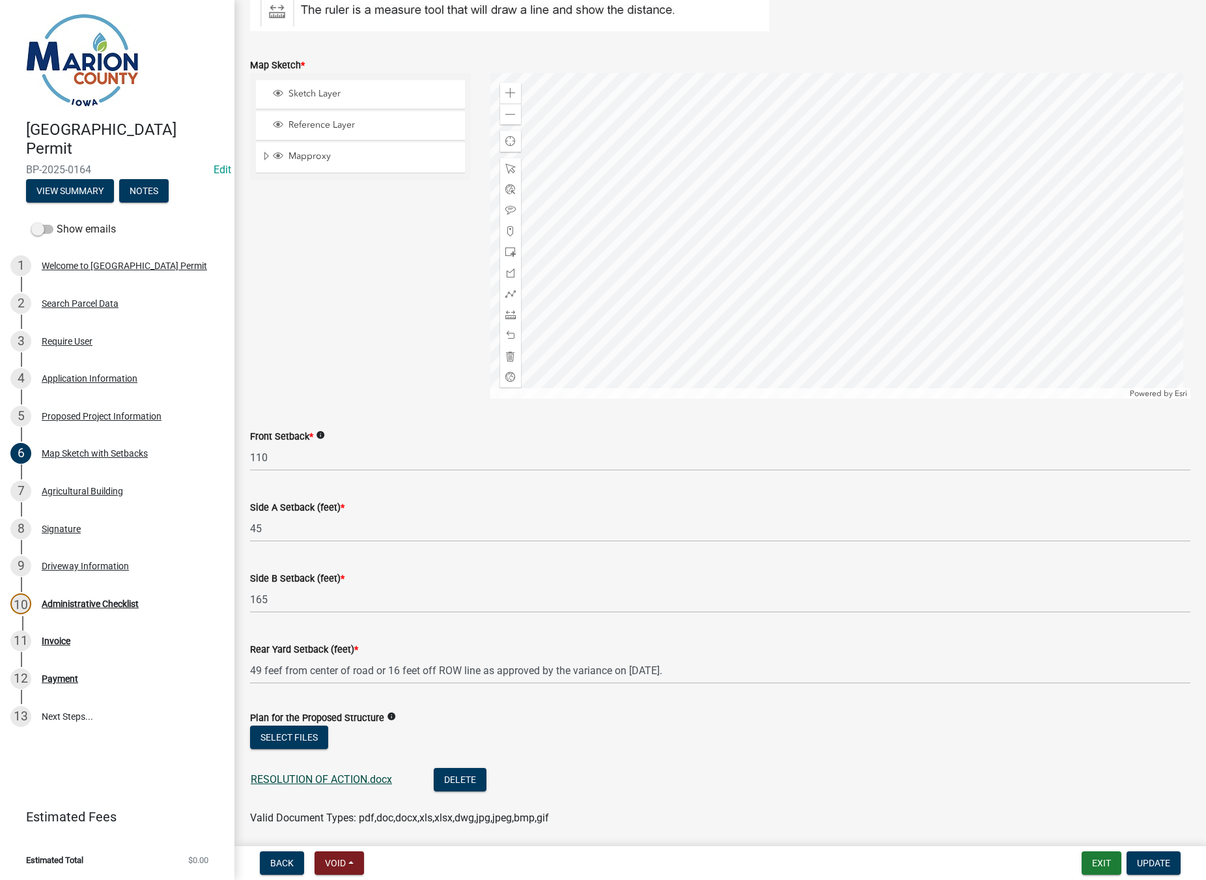
click at [307, 775] on link "RESOLUTION OF ACTION.docx" at bounding box center [321, 779] width 141 height 12
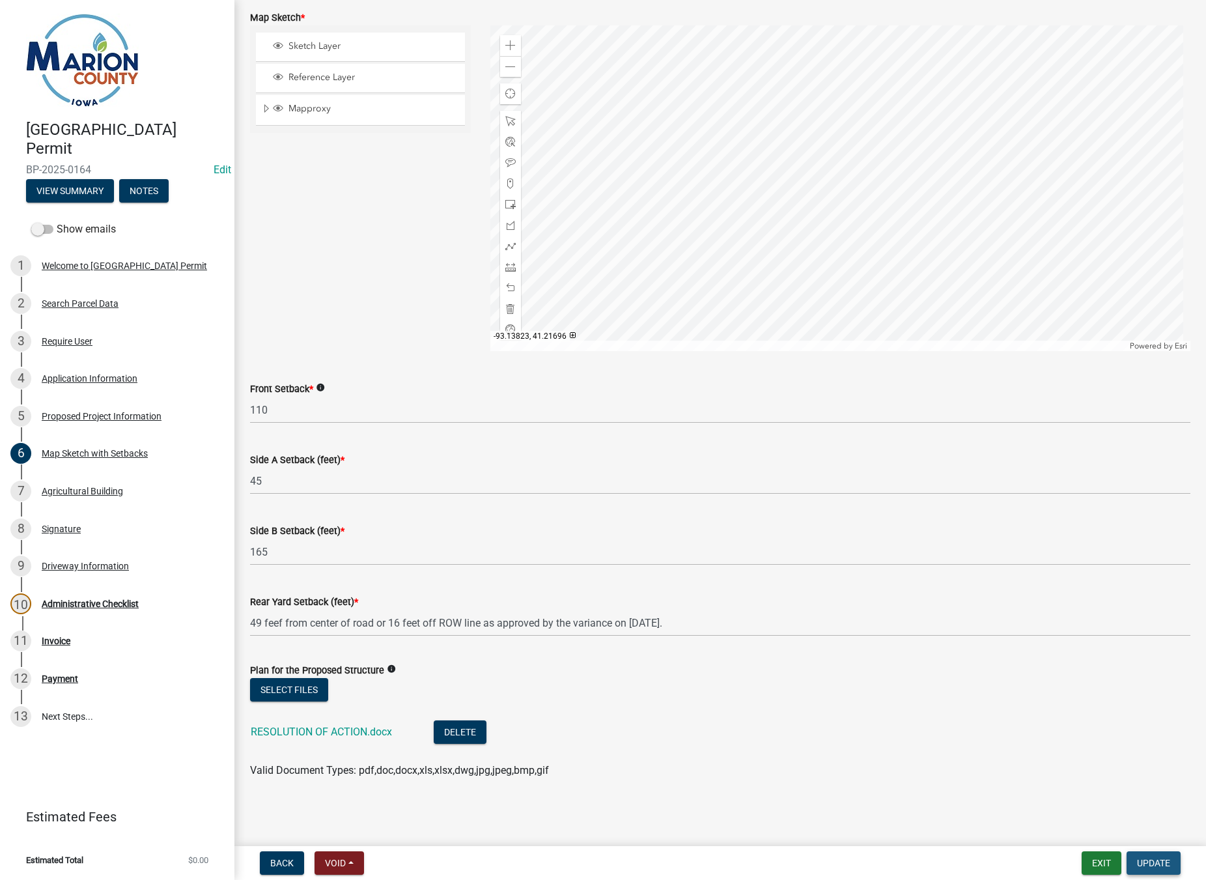
click at [1163, 862] on span "Update" at bounding box center [1153, 863] width 33 height 10
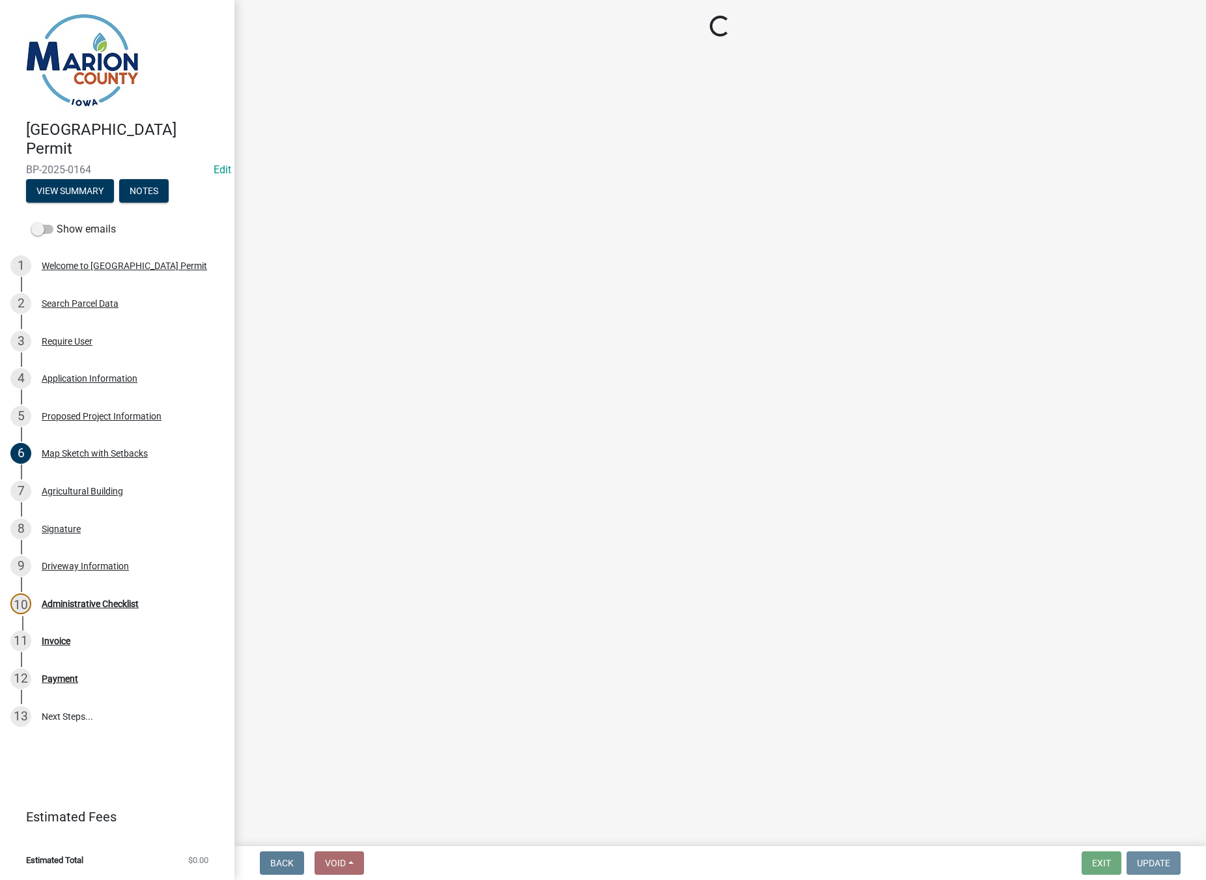
scroll to position [0, 0]
click at [92, 487] on div "Agricultural Building" at bounding box center [82, 491] width 81 height 9
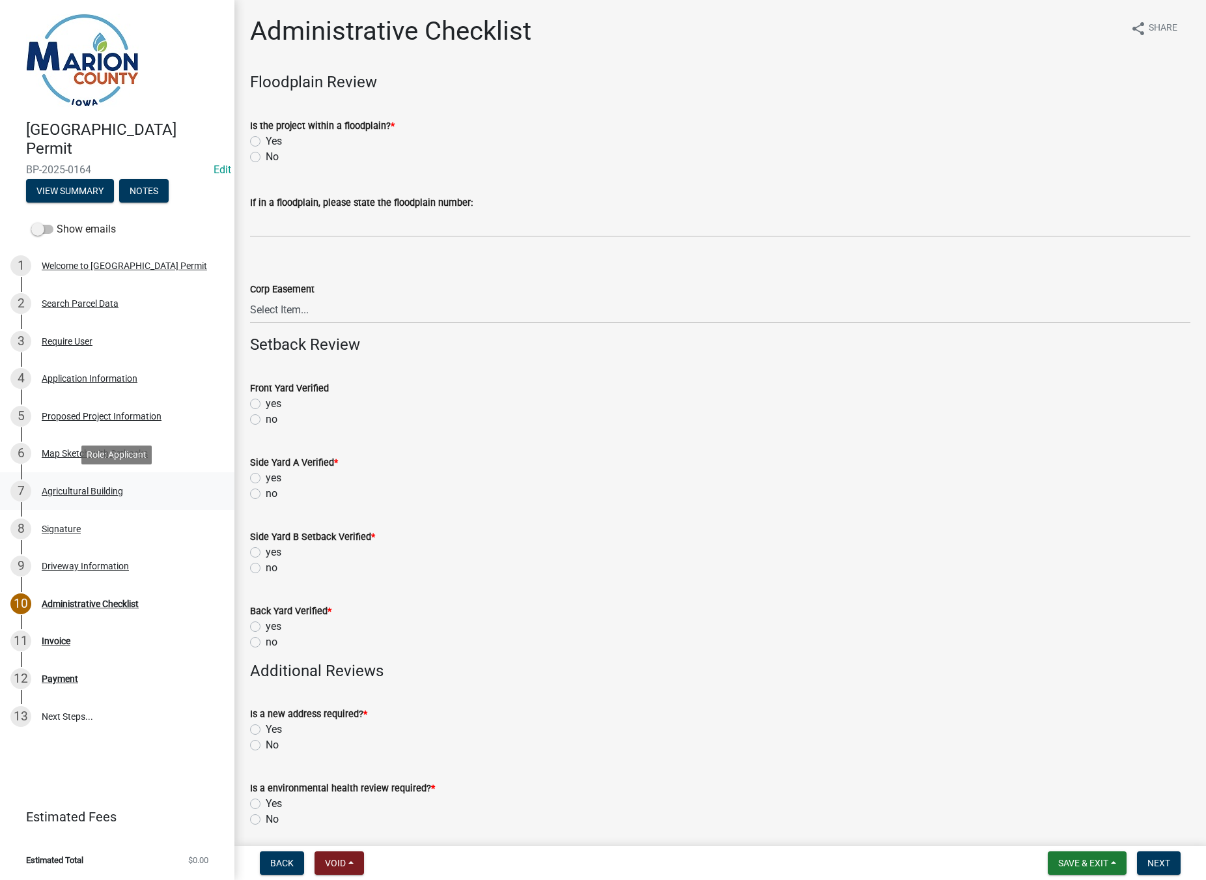
click at [81, 492] on div "Agricultural Building" at bounding box center [82, 491] width 81 height 9
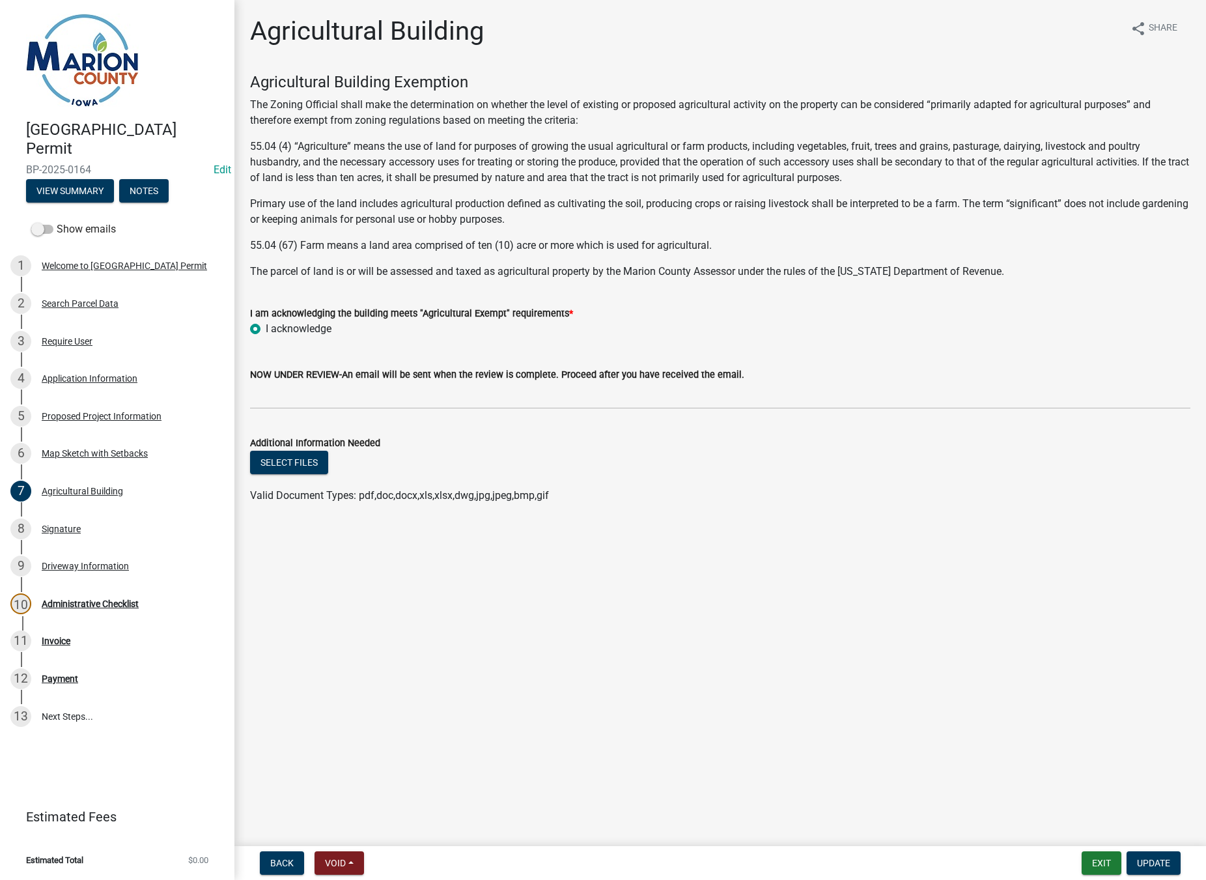
click at [266, 327] on label "I acknowledge" at bounding box center [299, 329] width 66 height 16
click at [266, 327] on input "I acknowledge" at bounding box center [270, 325] width 8 height 8
click at [80, 454] on div "Map Sketch with Setbacks" at bounding box center [95, 453] width 106 height 9
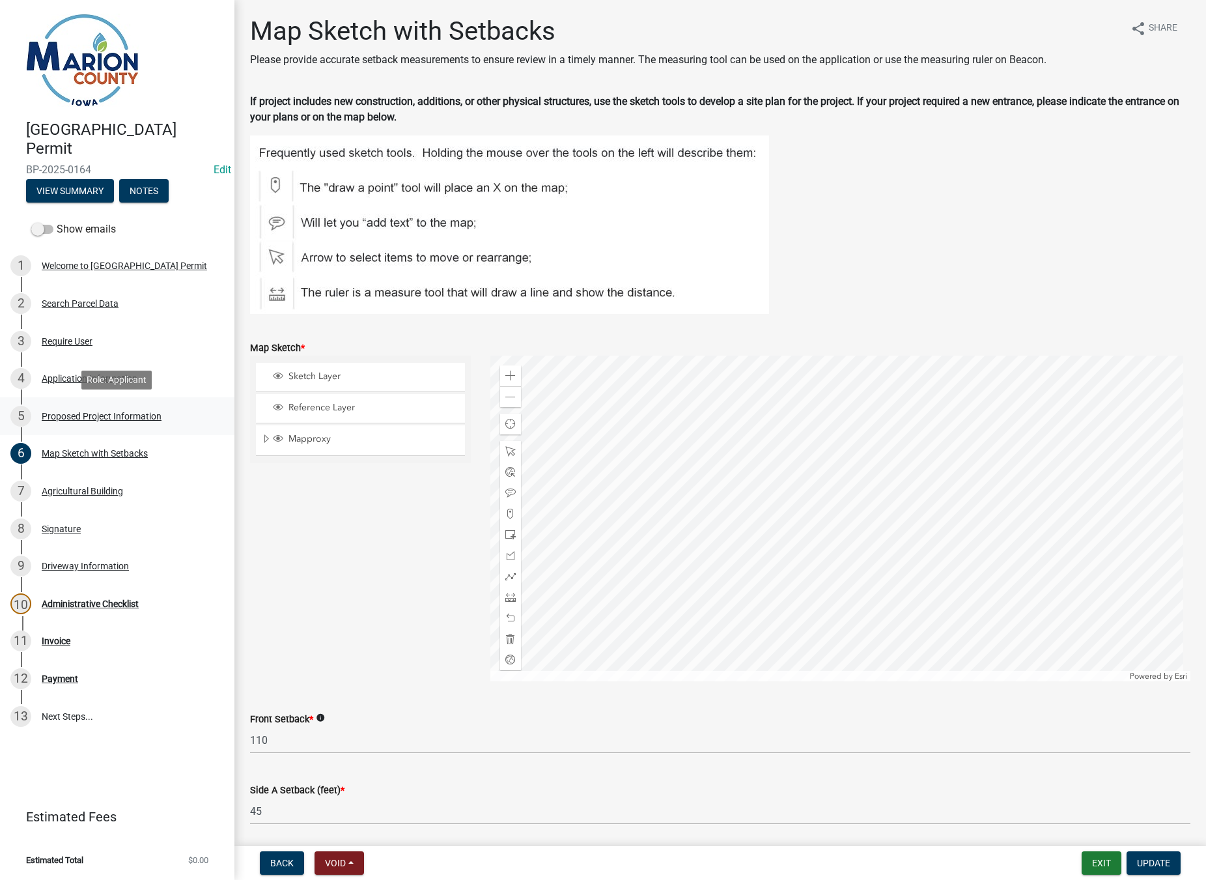
click at [109, 416] on div "Proposed Project Information" at bounding box center [102, 416] width 120 height 9
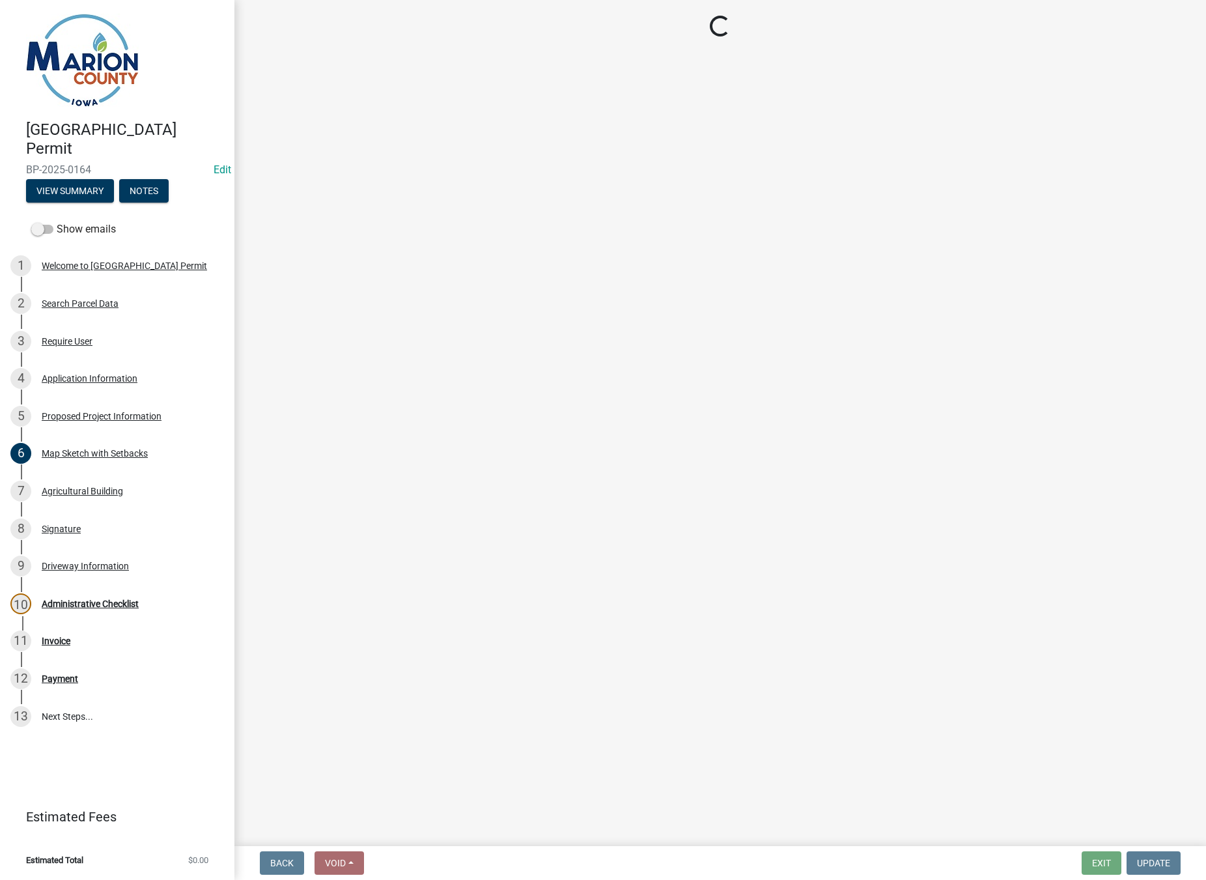
select select "fd713e42-9fa4-4e92-8662-fa539ec4b1a2"
select select "7ee9b347-9d60-4880-bc15-13e3f262939b"
select select "c01c0ffe-a9ad-46ba-80d8-07ee8e46f3b2"
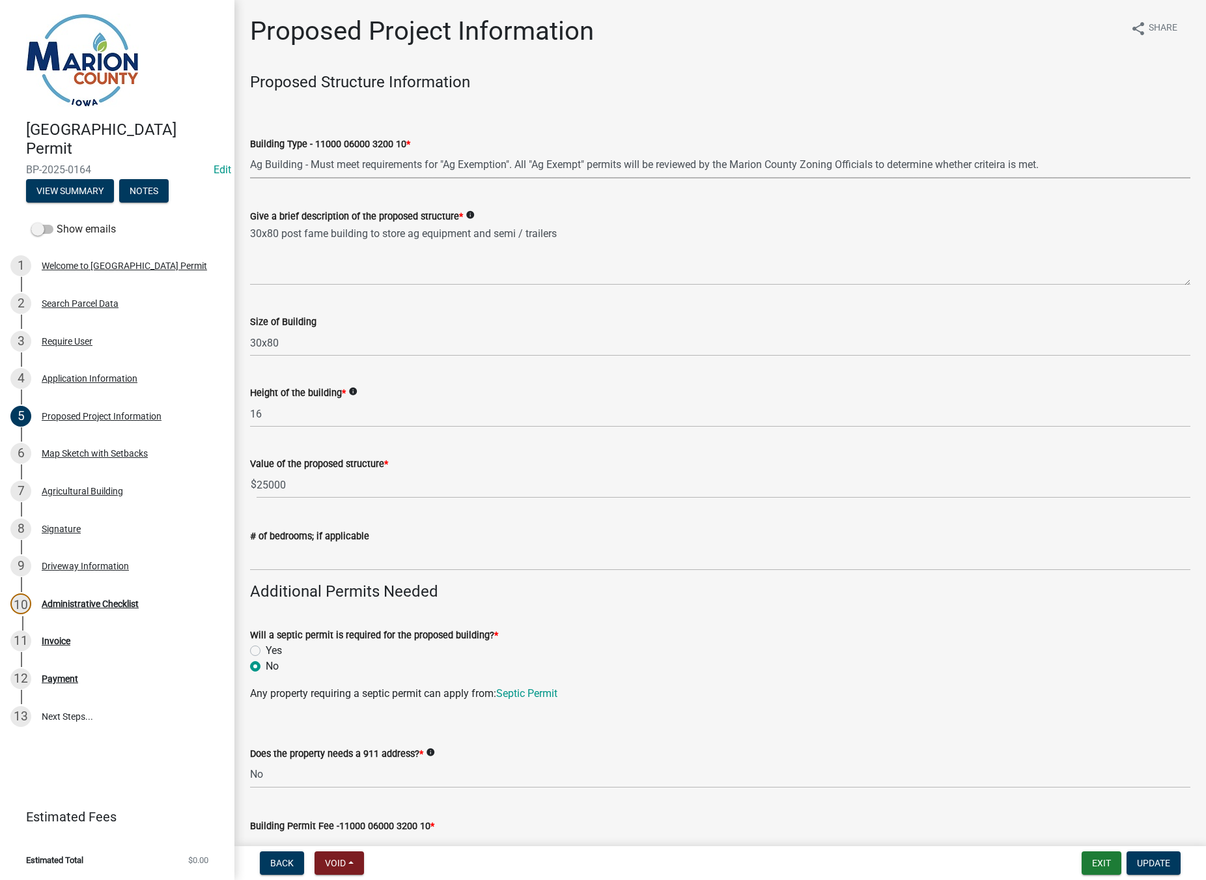
click at [369, 168] on select "Select Item... Dwellings - One Family Residential - 11000 06000 3200 10 Dwellin…" at bounding box center [720, 165] width 941 height 27
click at [250, 152] on select "Select Item... Dwellings - One Family Residential - 11000 06000 3200 10 Dwellin…" at bounding box center [720, 165] width 941 height 27
select select "9509a58f-562c-4d9e-8ce4-4edbe22563f5"
click at [1153, 868] on span "Update" at bounding box center [1153, 863] width 33 height 10
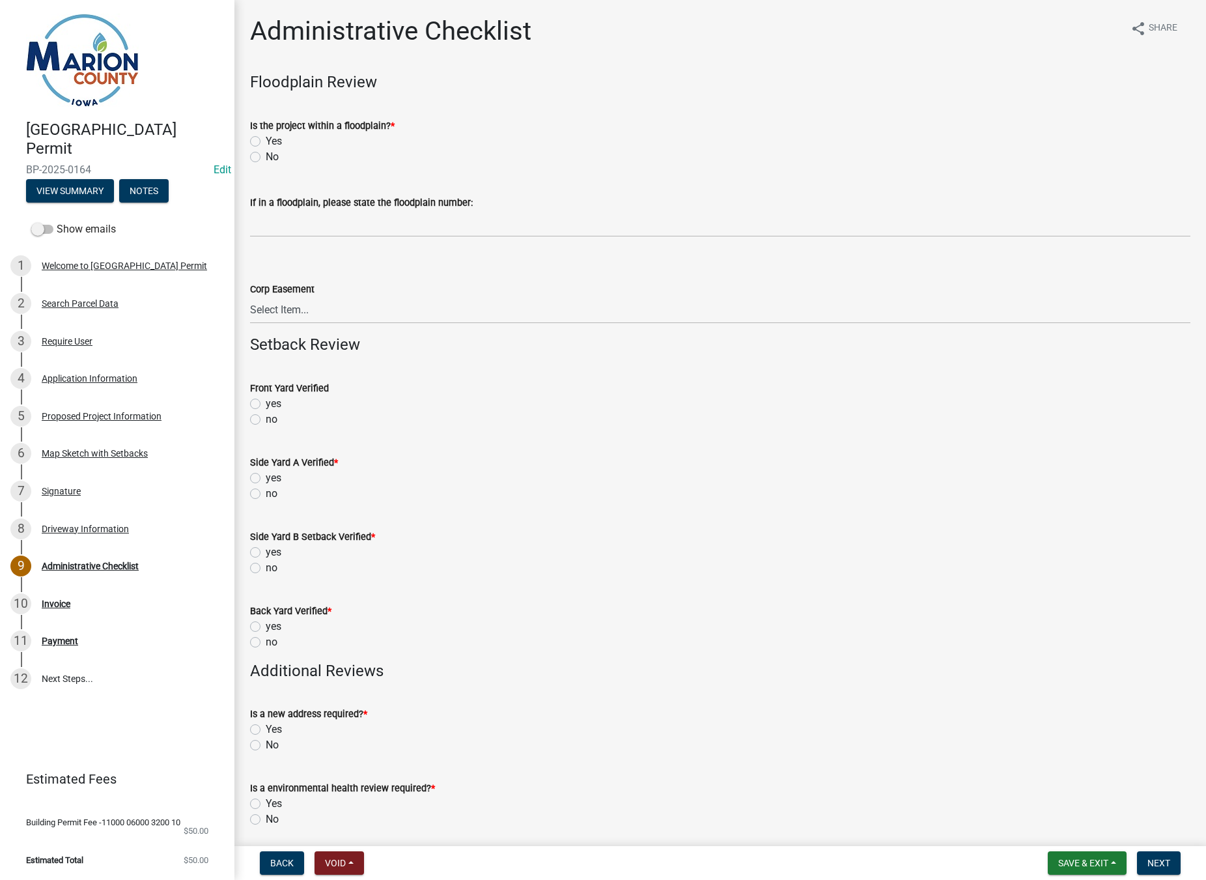
click at [266, 154] on label "No" at bounding box center [272, 157] width 13 height 16
click at [266, 154] on input "No" at bounding box center [270, 153] width 8 height 8
radio input "true"
click at [266, 420] on label "no" at bounding box center [272, 420] width 12 height 16
click at [266, 420] on input "no" at bounding box center [270, 416] width 8 height 8
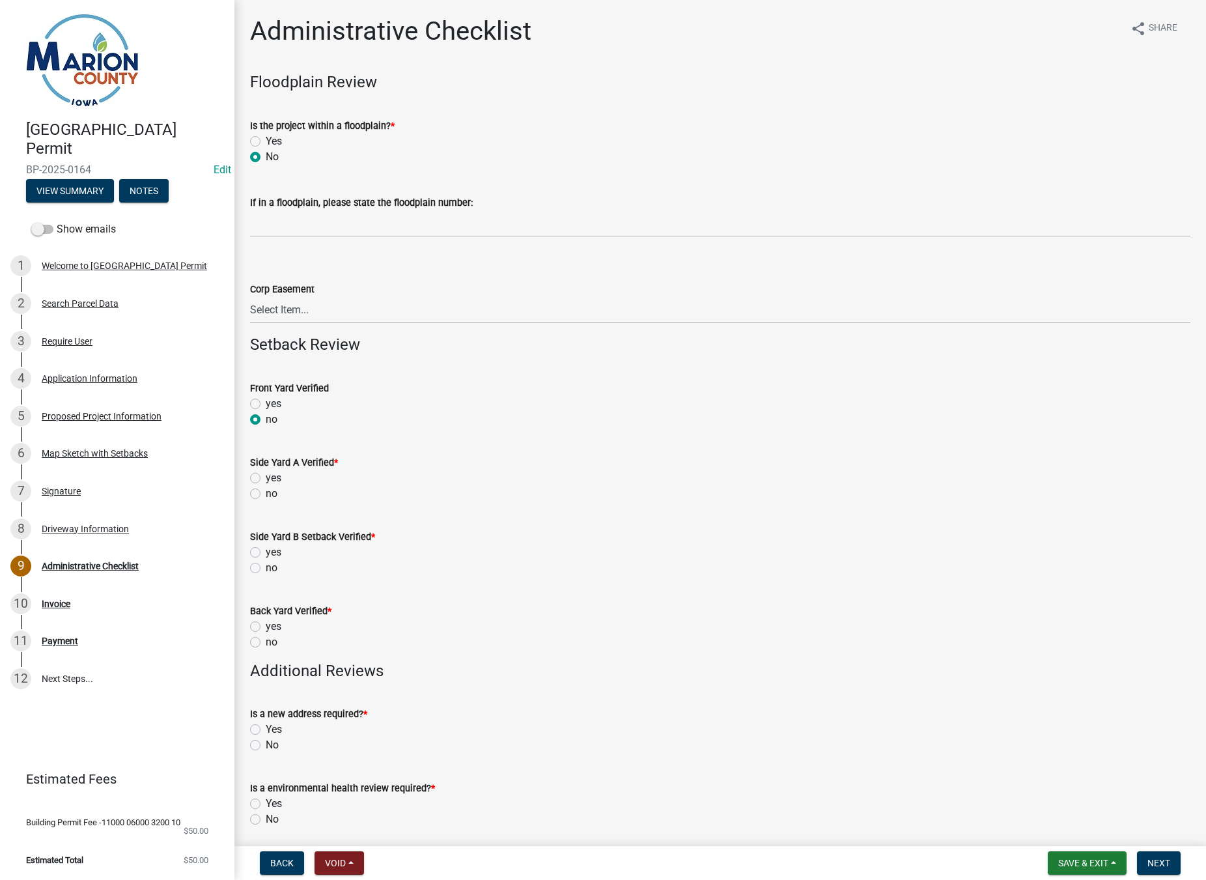
radio input "true"
click at [266, 496] on label "no" at bounding box center [272, 494] width 12 height 16
click at [266, 494] on input "no" at bounding box center [270, 490] width 8 height 8
radio input "true"
click at [266, 567] on label "no" at bounding box center [272, 568] width 12 height 16
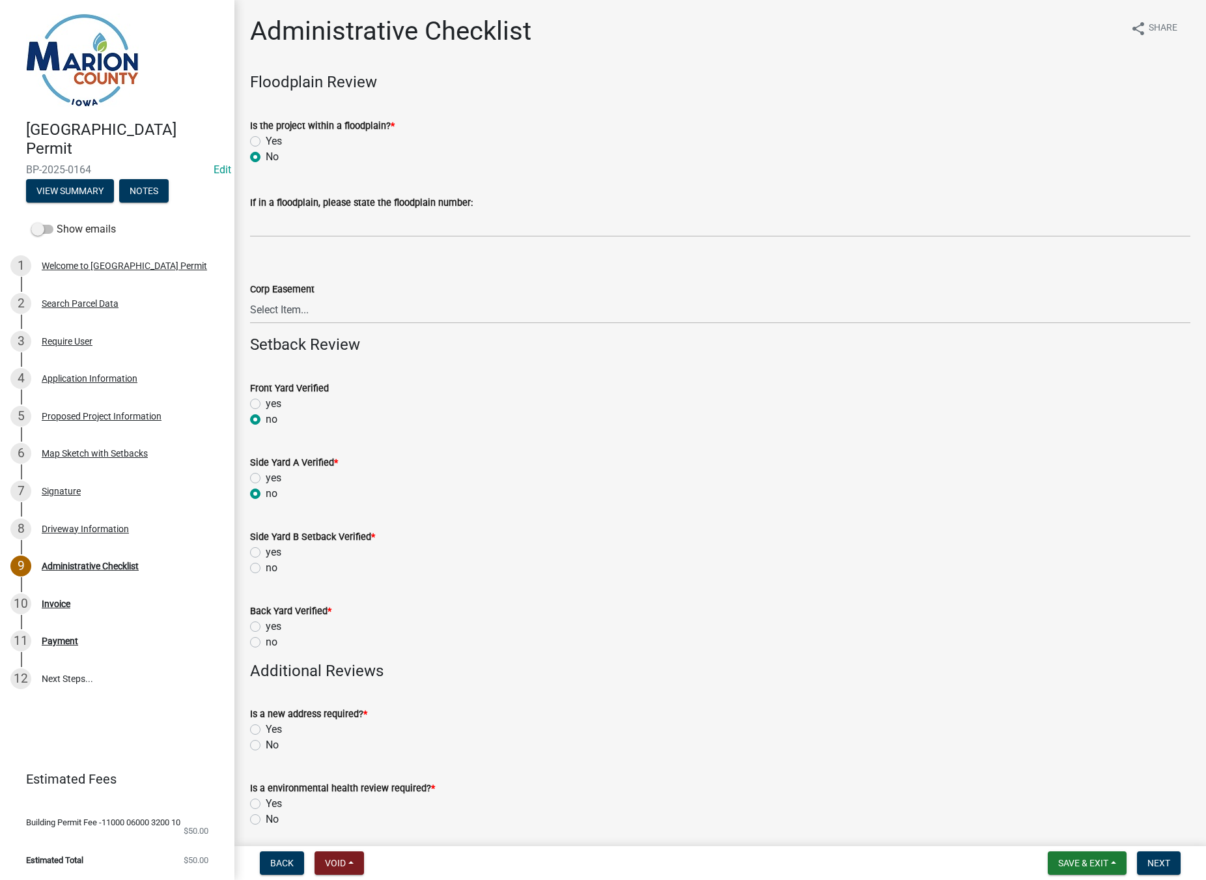
click at [266, 567] on input "no" at bounding box center [270, 564] width 8 height 8
radio input "true"
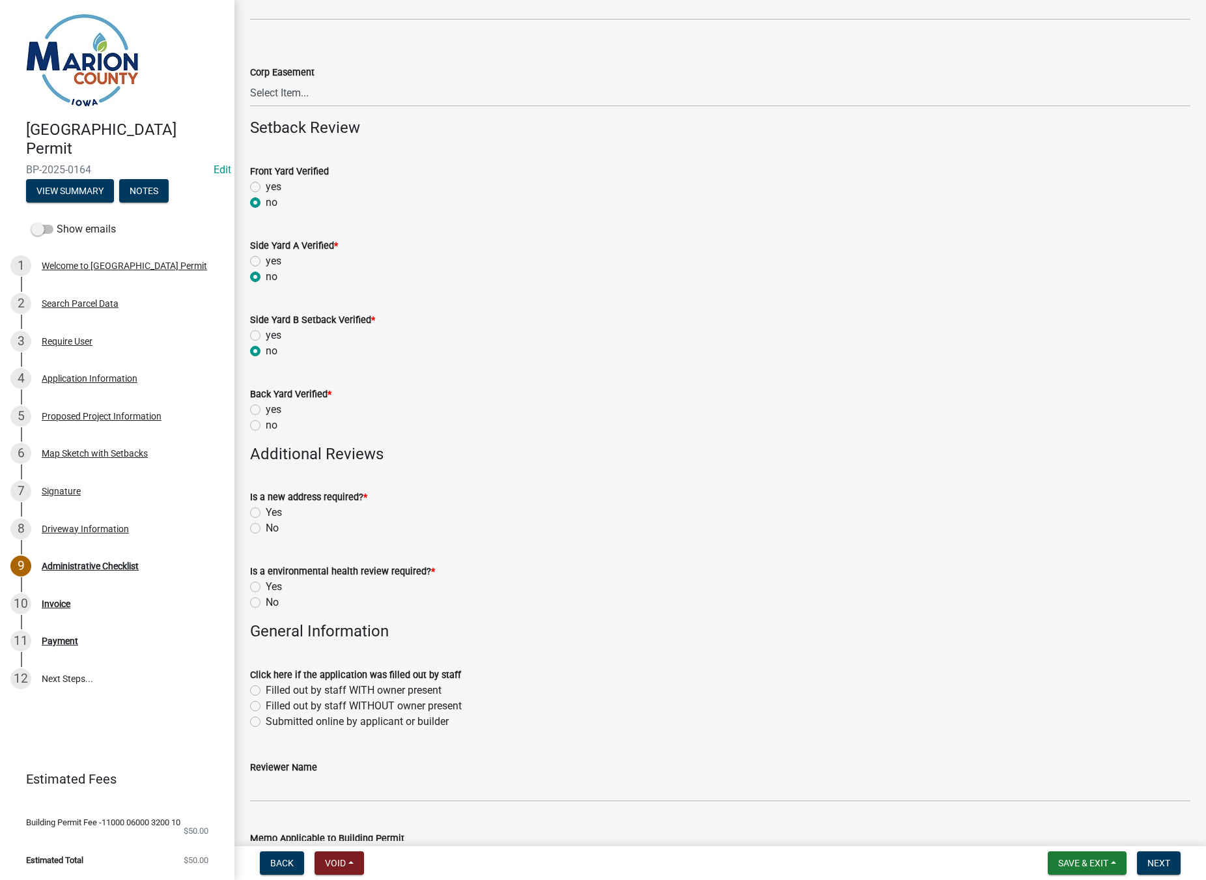
scroll to position [261, 0]
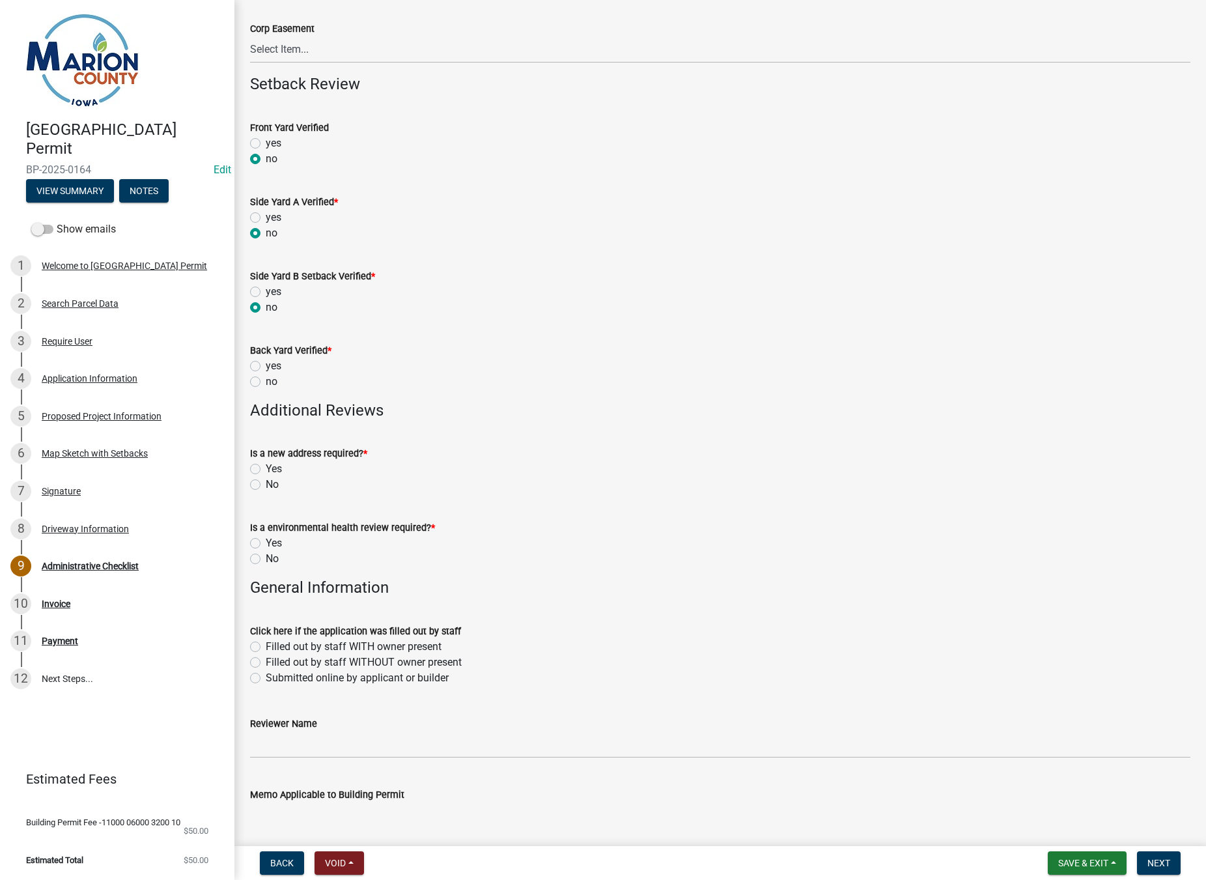
click at [266, 380] on label "no" at bounding box center [272, 382] width 12 height 16
click at [266, 380] on input "no" at bounding box center [270, 378] width 8 height 8
radio input "true"
click at [266, 487] on label "No" at bounding box center [272, 485] width 13 height 16
click at [266, 485] on input "No" at bounding box center [270, 481] width 8 height 8
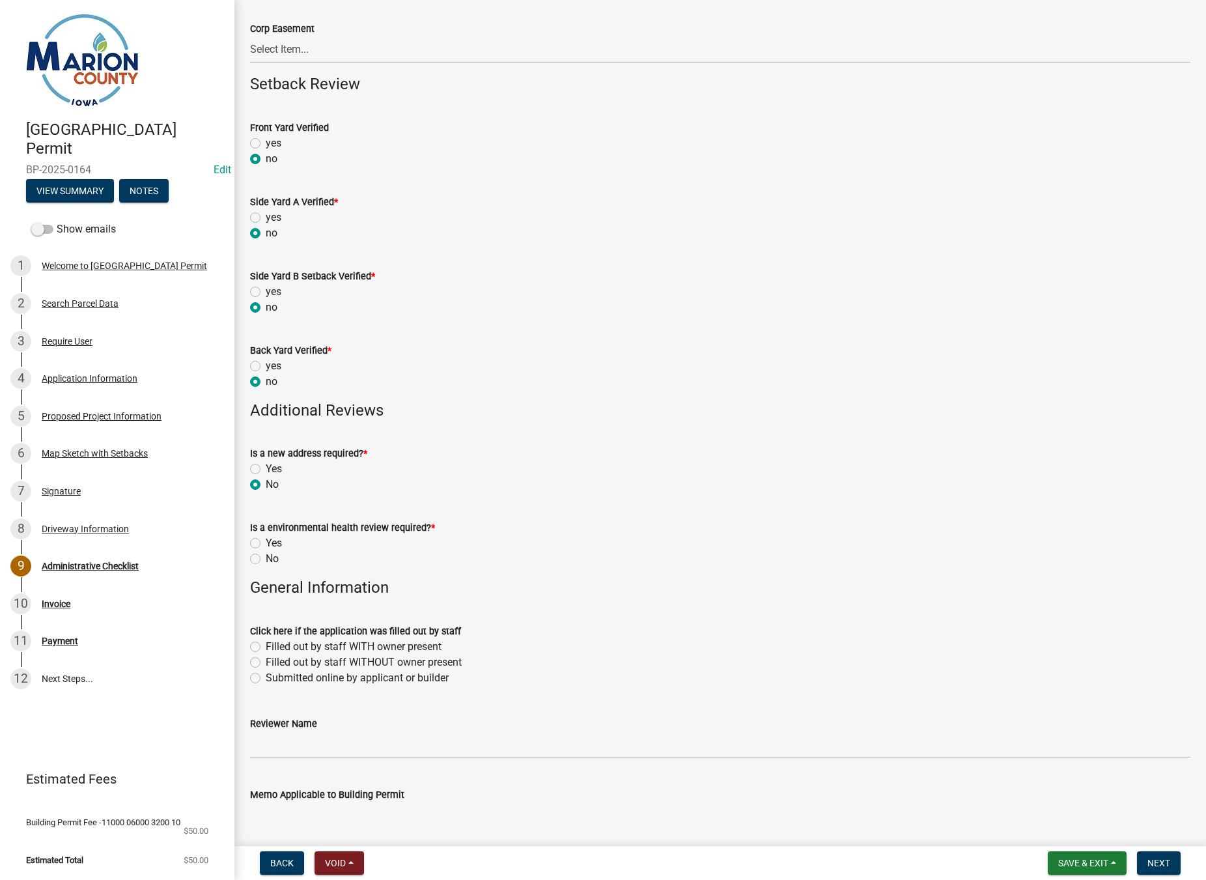
radio input "true"
click at [266, 562] on label "No" at bounding box center [272, 559] width 13 height 16
click at [266, 559] on input "No" at bounding box center [270, 555] width 8 height 8
radio input "true"
click at [266, 679] on label "Submitted online by applicant or builder" at bounding box center [357, 678] width 183 height 16
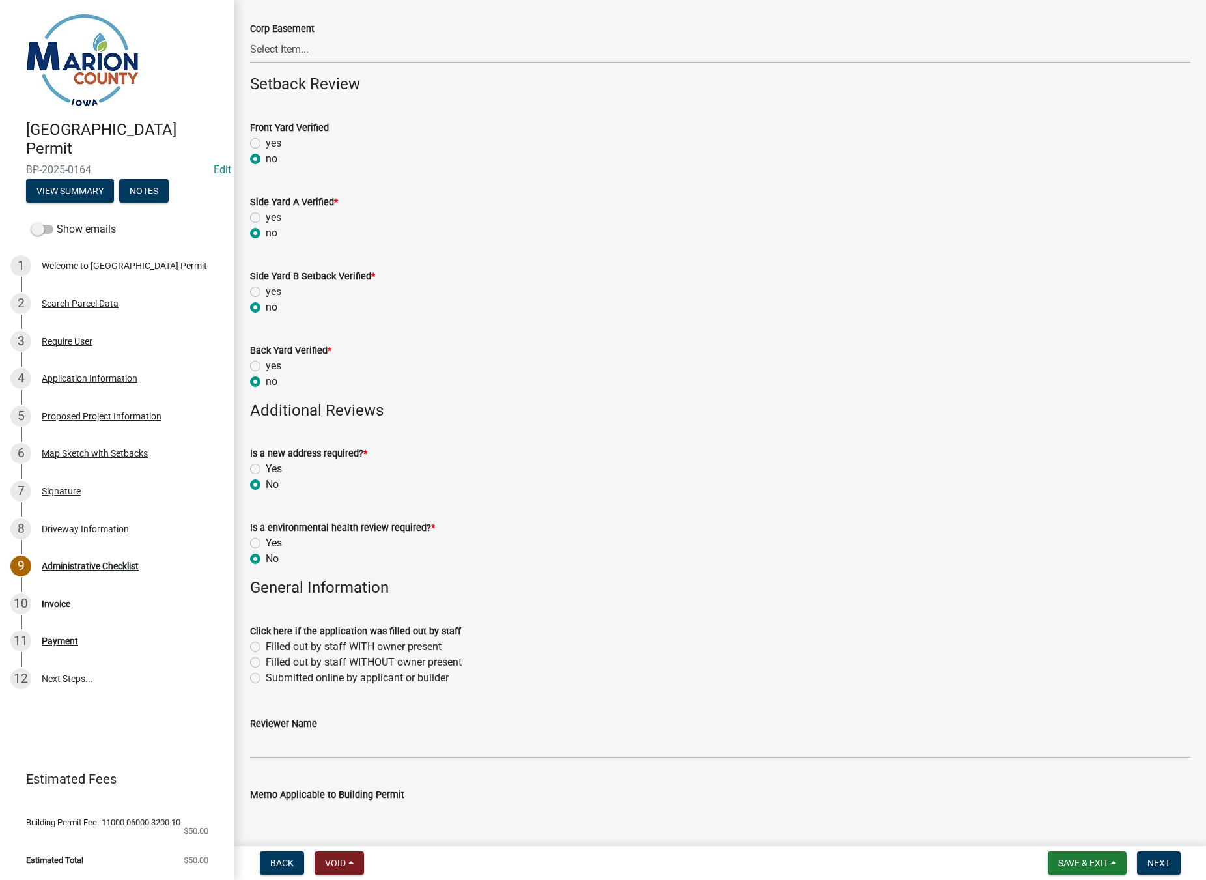
click at [266, 679] on input "Submitted online by applicant or builder" at bounding box center [270, 674] width 8 height 8
radio input "true"
drag, startPoint x: 280, startPoint y: 744, endPoint x: 287, endPoint y: 750, distance: 8.8
click at [280, 744] on input "Reviewer Name" at bounding box center [720, 744] width 941 height 27
type input "MPoffenbarger"
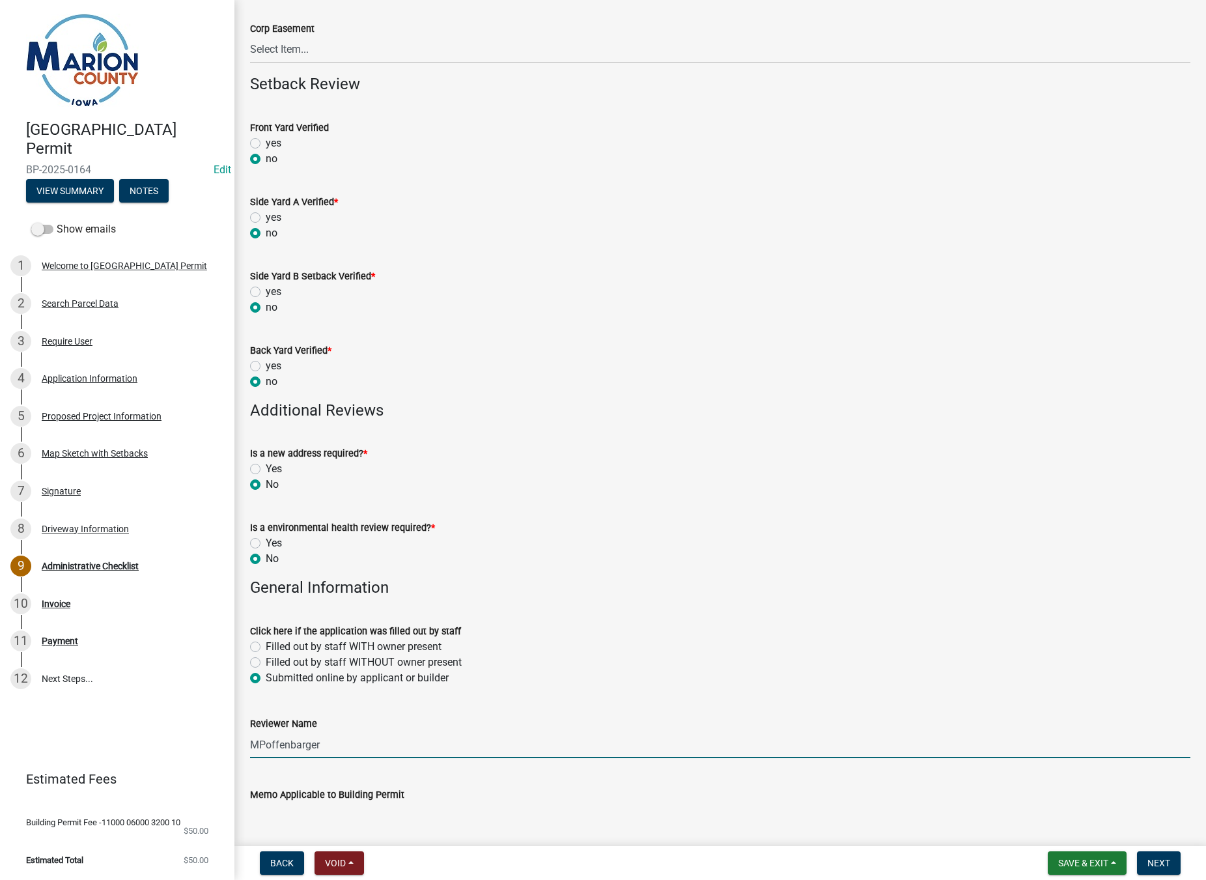
click at [311, 811] on textarea "Memo Applicable to Building Permit" at bounding box center [720, 832] width 941 height 61
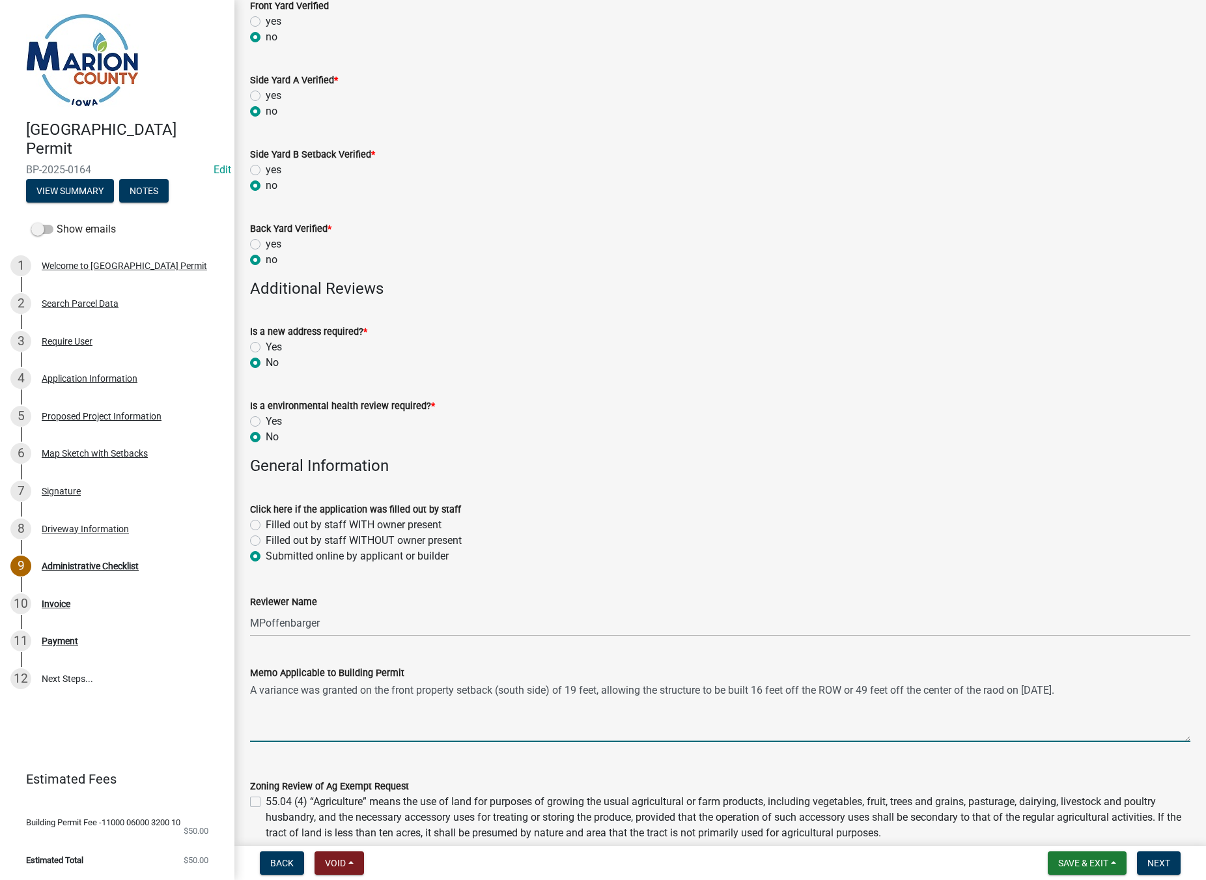
scroll to position [651, 0]
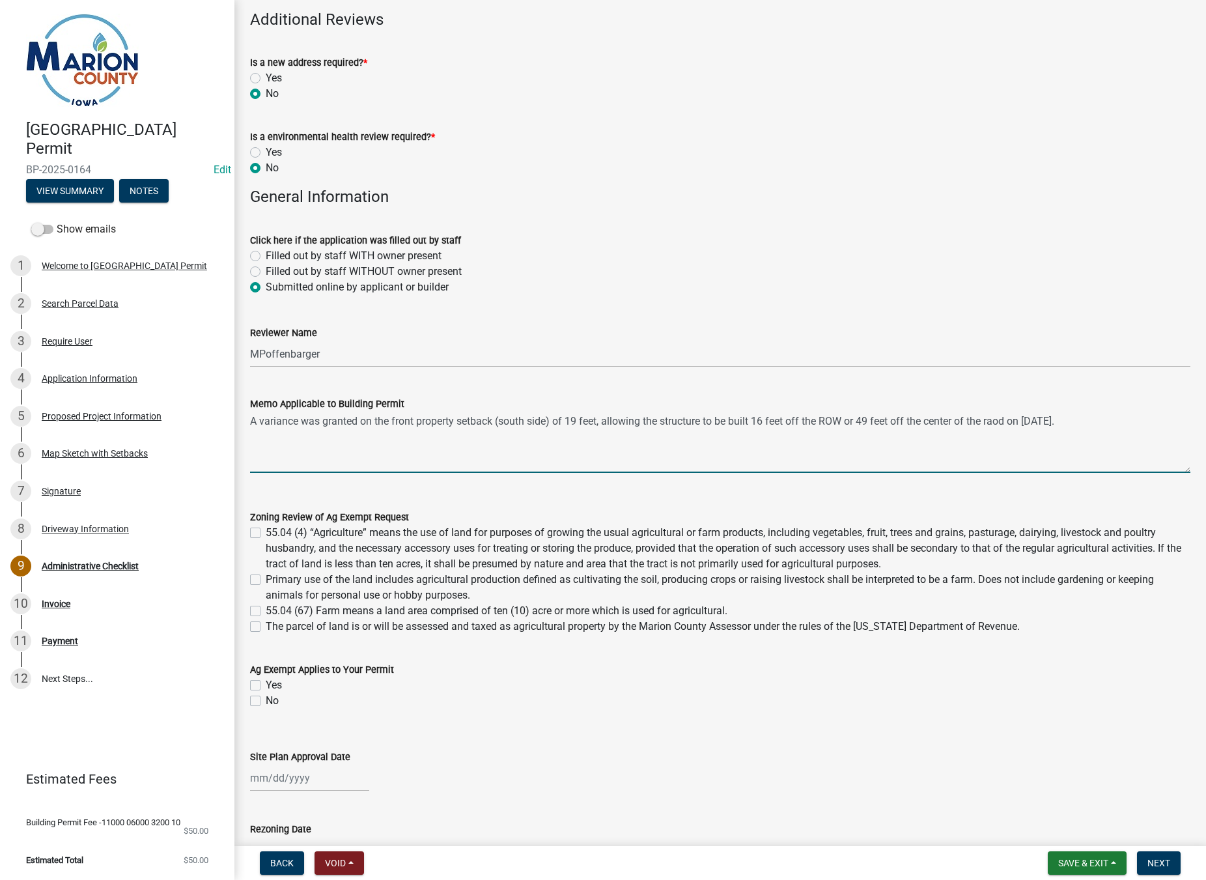
type textarea "A variance was granted on the front property setback (south side) of 19 feet, a…"
click at [266, 703] on label "No" at bounding box center [272, 701] width 13 height 16
click at [266, 701] on input "No" at bounding box center [270, 697] width 8 height 8
checkbox input "true"
checkbox input "false"
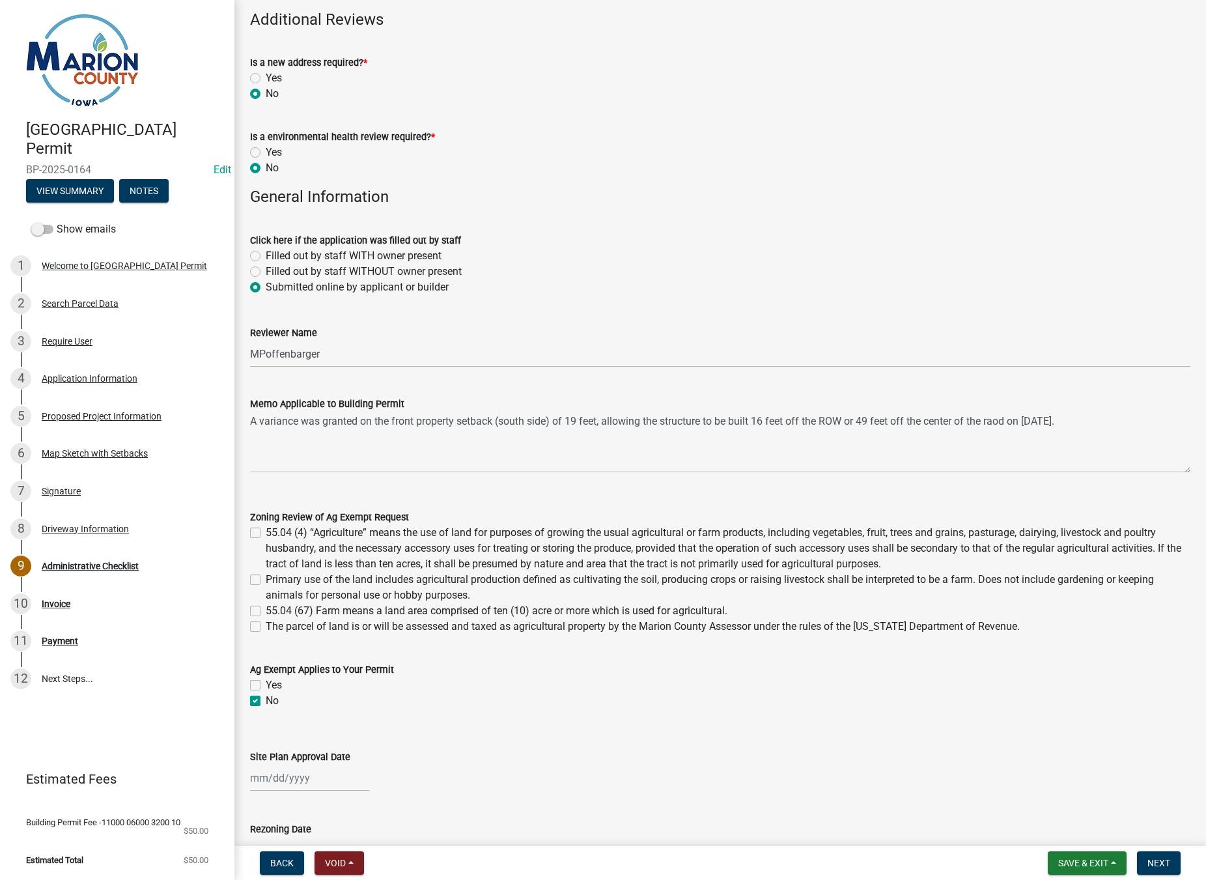
checkbox input "true"
click at [1161, 872] on button "Next" at bounding box center [1159, 862] width 44 height 23
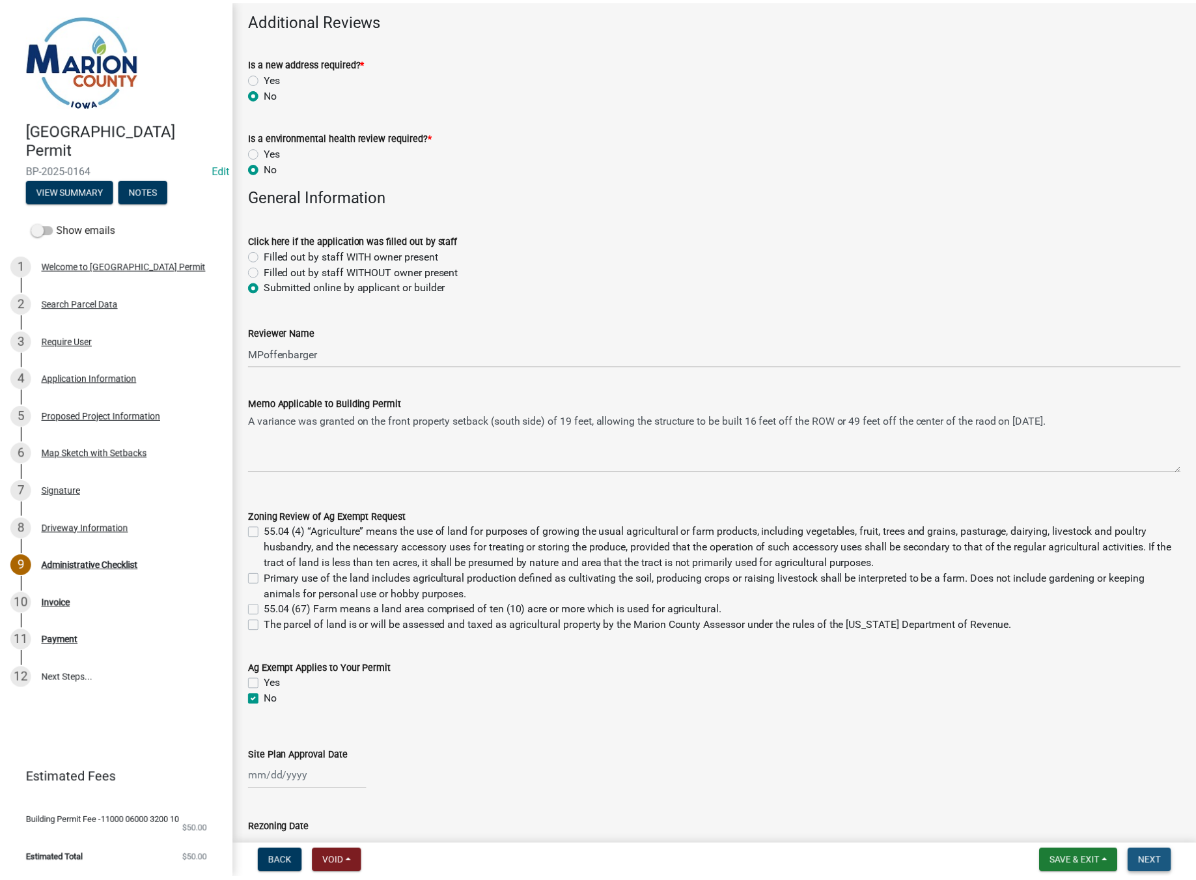
scroll to position [0, 0]
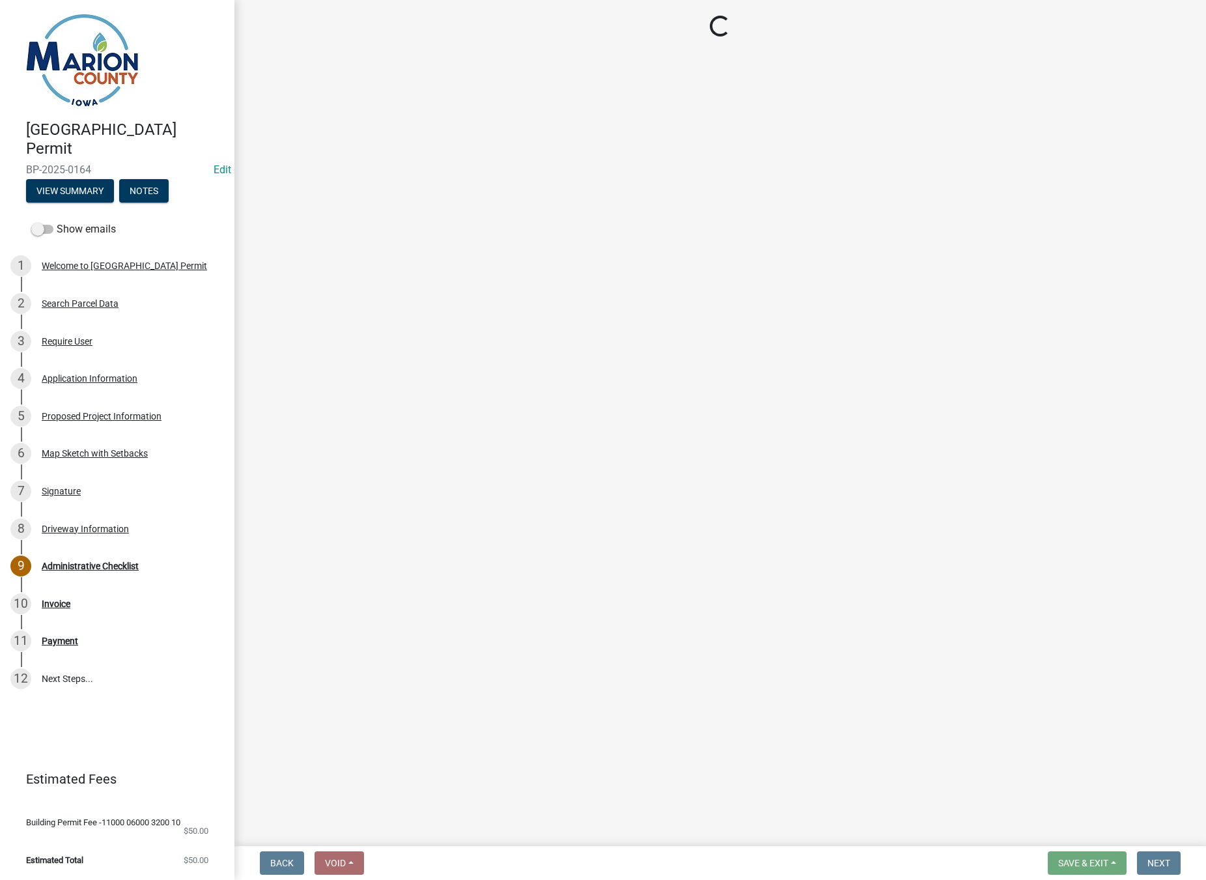
select select "3: 3"
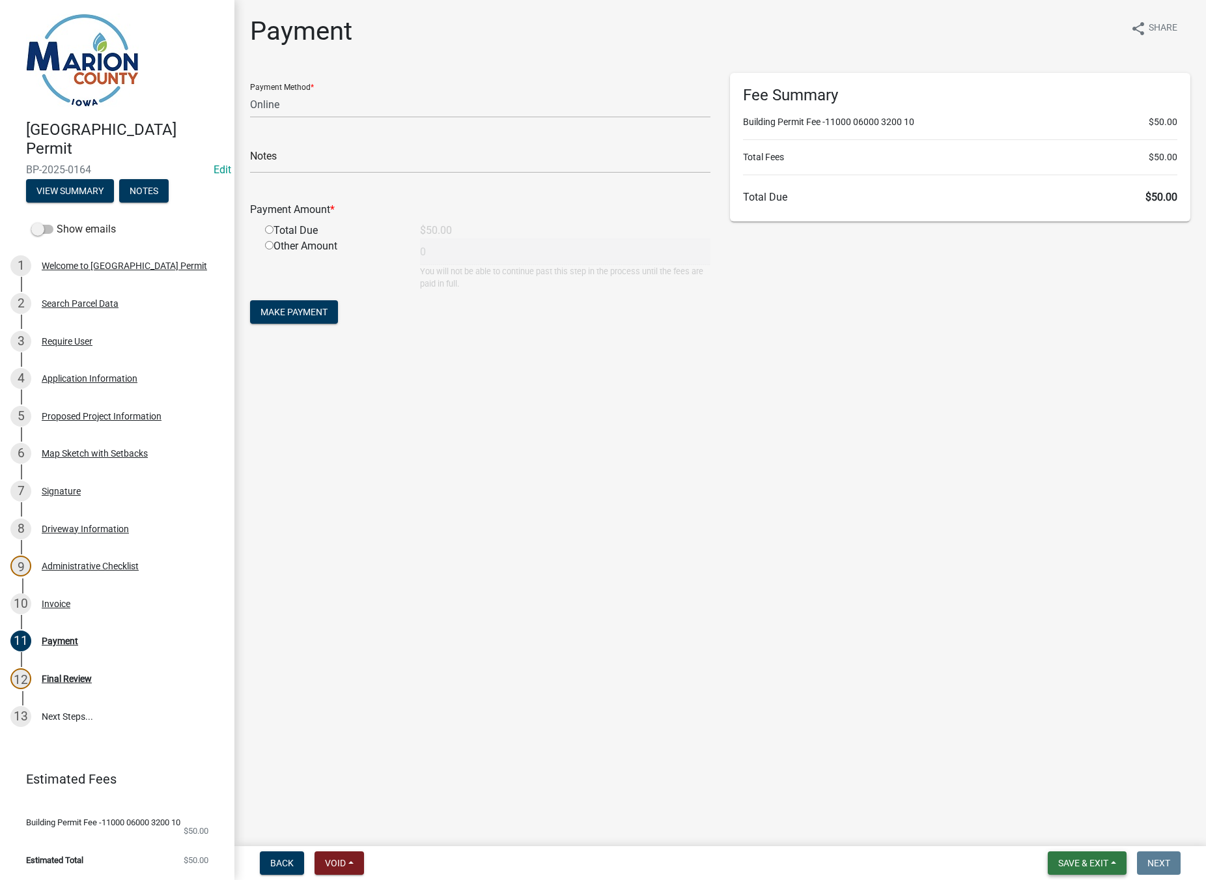
click at [1113, 867] on button "Save & Exit" at bounding box center [1087, 862] width 79 height 23
click at [1064, 827] on button "Save & Exit" at bounding box center [1075, 828] width 104 height 31
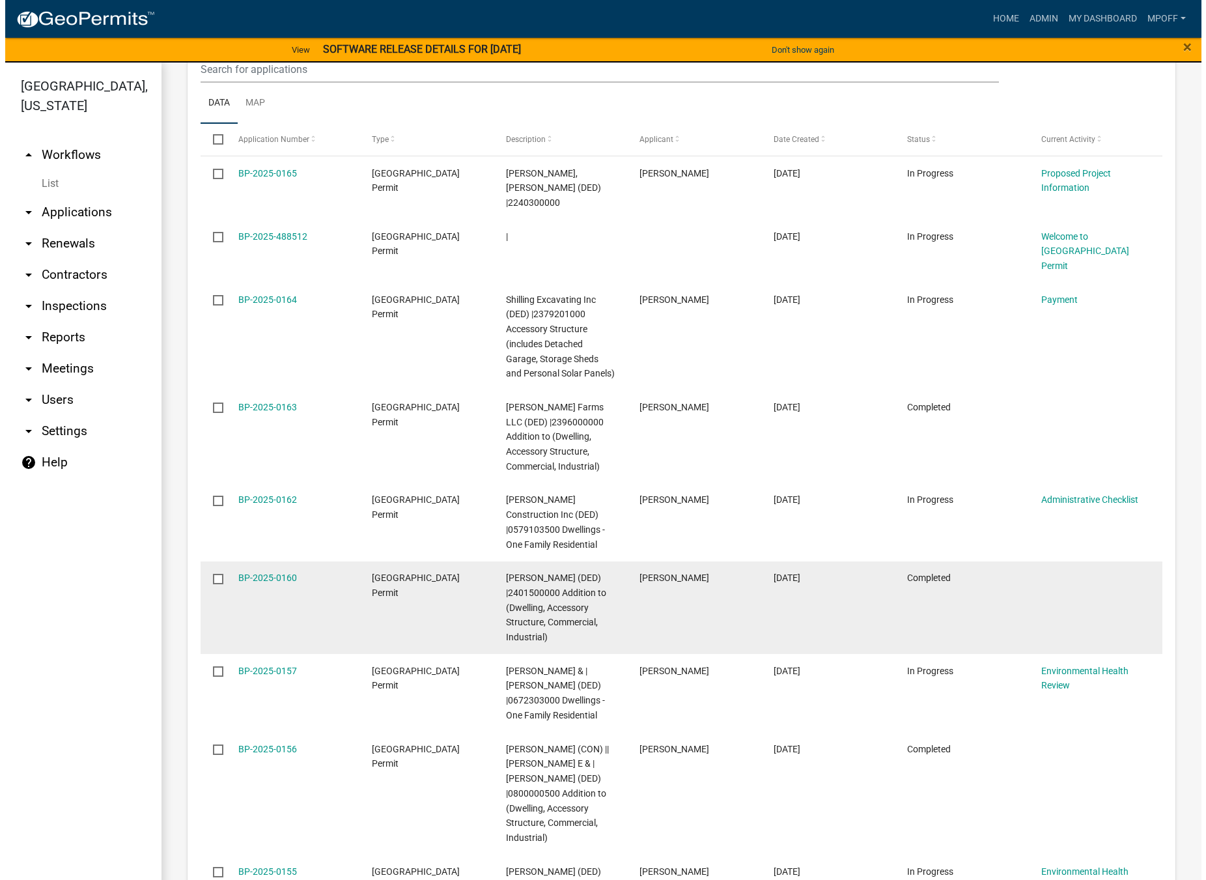
scroll to position [1759, 0]
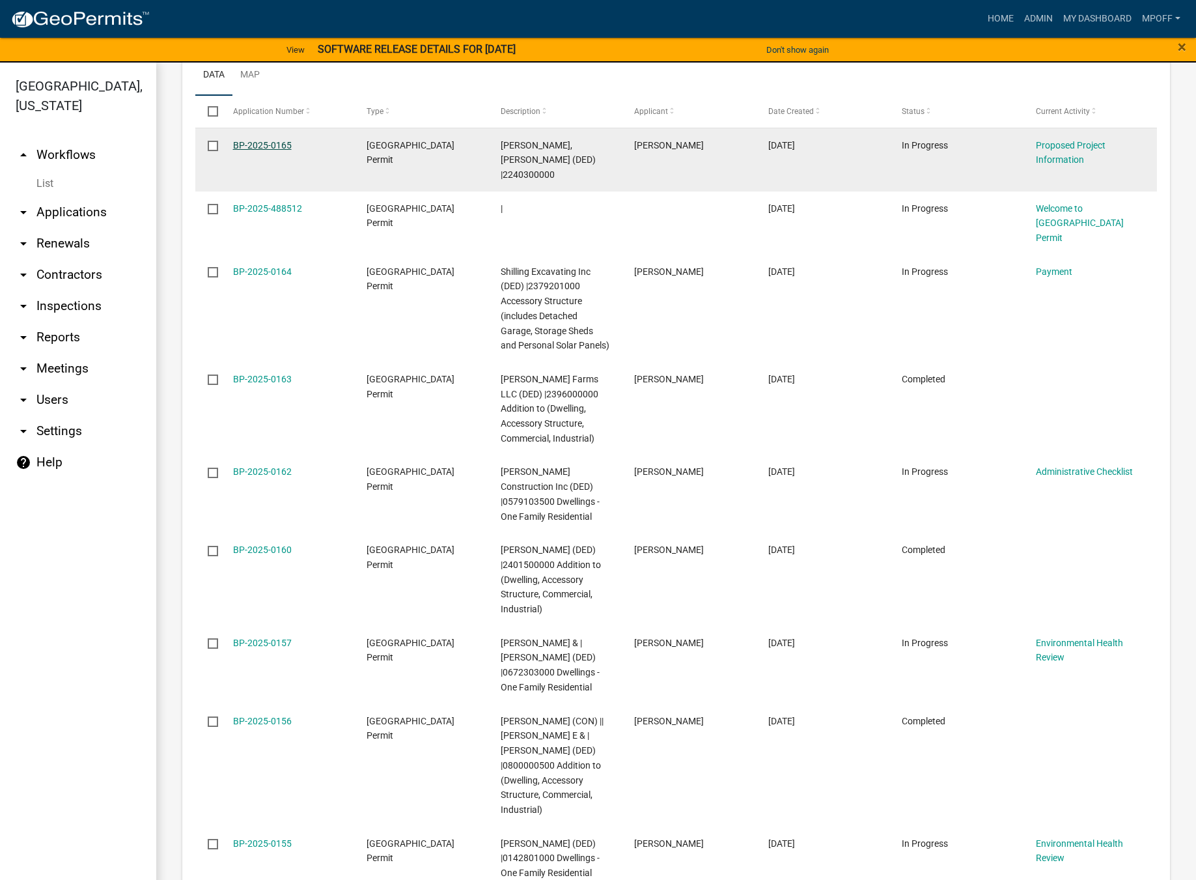
click at [259, 140] on link "BP-2025-0165" at bounding box center [262, 145] width 59 height 10
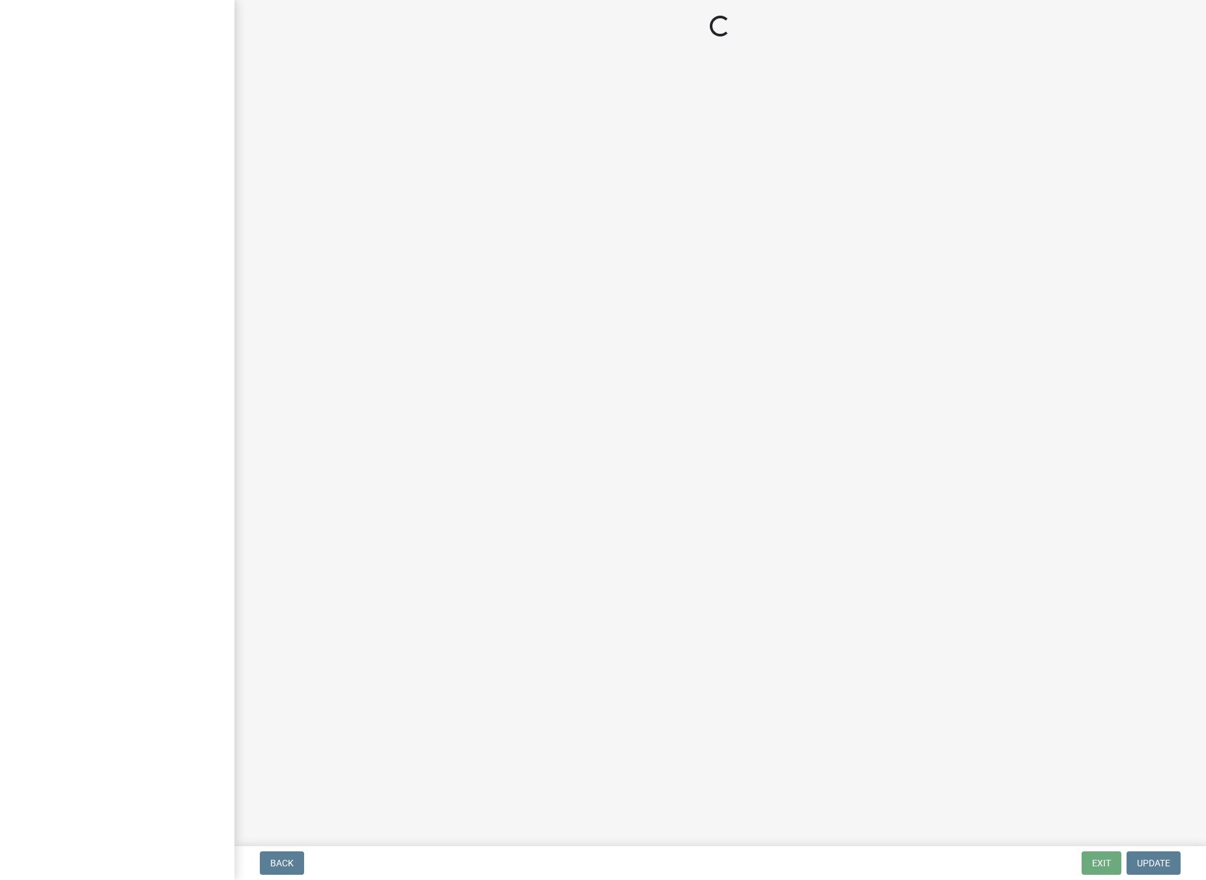
select select "2345ac37-7929-4014-941a-81c65e7ce3e9"
select select "7ee9b347-9d60-4880-bc15-13e3f262939b"
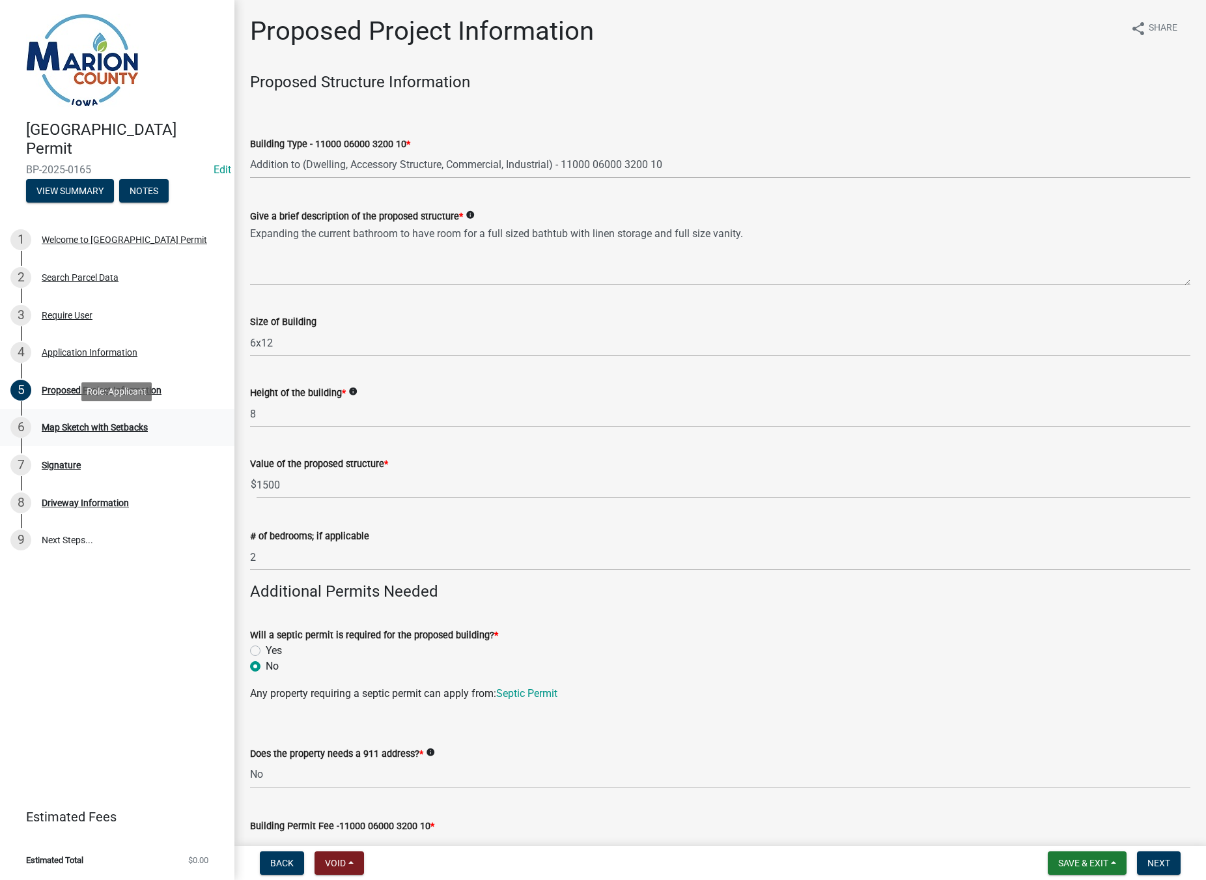
click at [92, 428] on div "Map Sketch with Setbacks" at bounding box center [95, 427] width 106 height 9
click at [1112, 862] on button "Save & Exit" at bounding box center [1087, 862] width 79 height 23
click at [1068, 832] on button "Save & Exit" at bounding box center [1075, 828] width 104 height 31
